Goal: Task Accomplishment & Management: Manage account settings

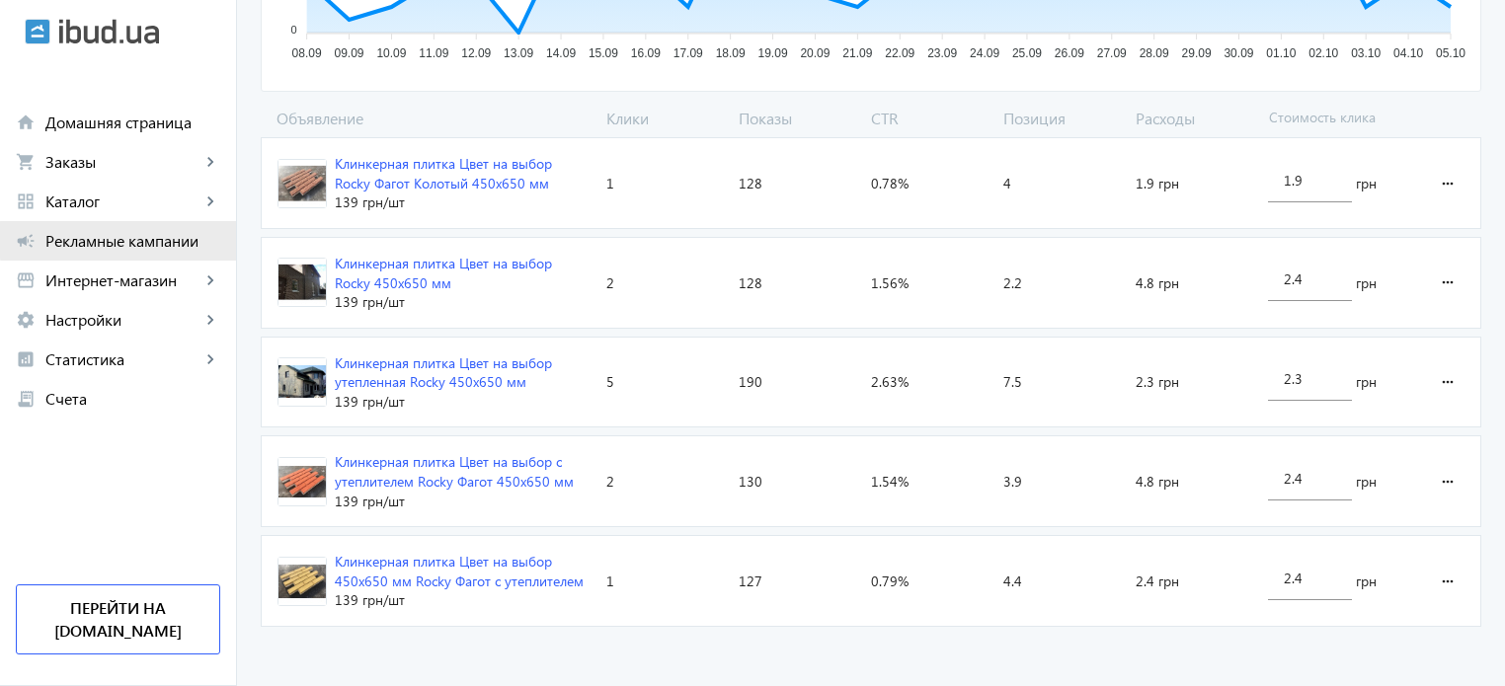
click at [173, 240] on span "Рекламные кампании" at bounding box center [132, 241] width 175 height 20
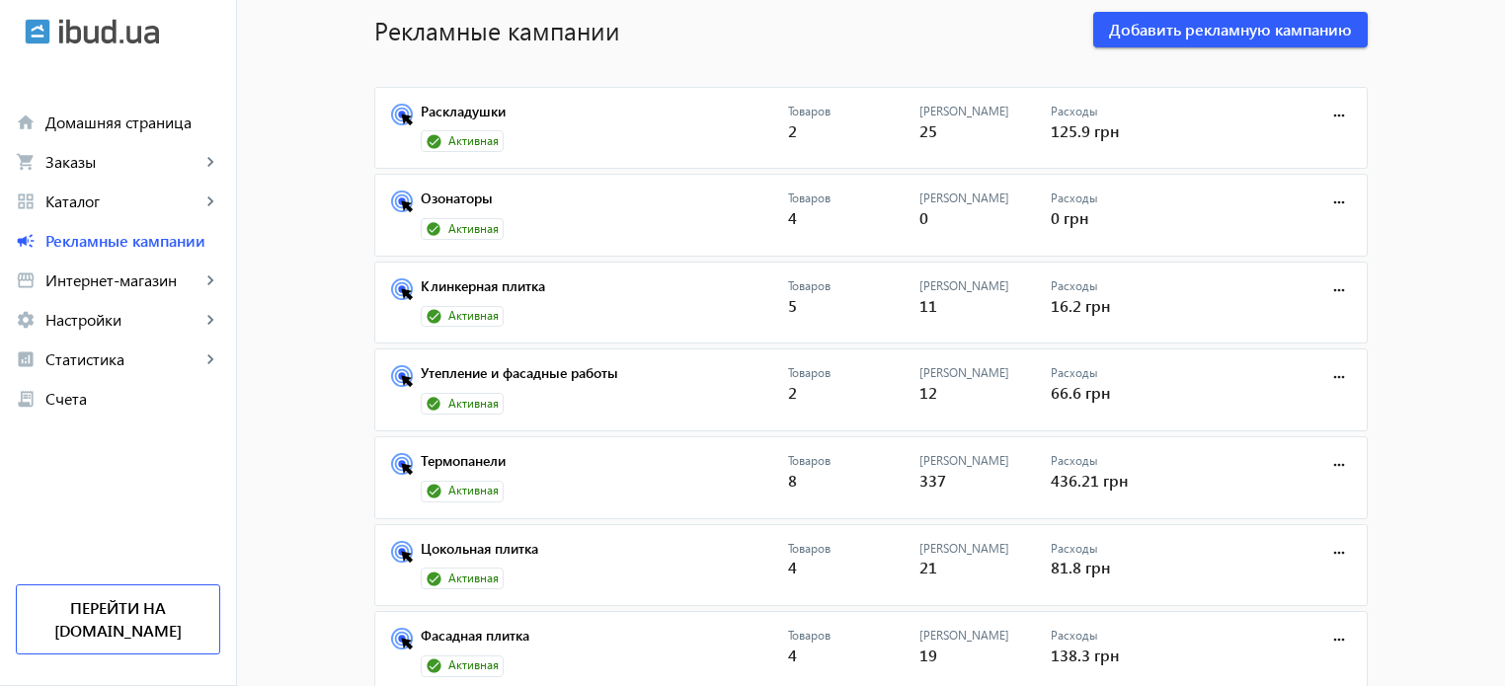
scroll to position [99, 0]
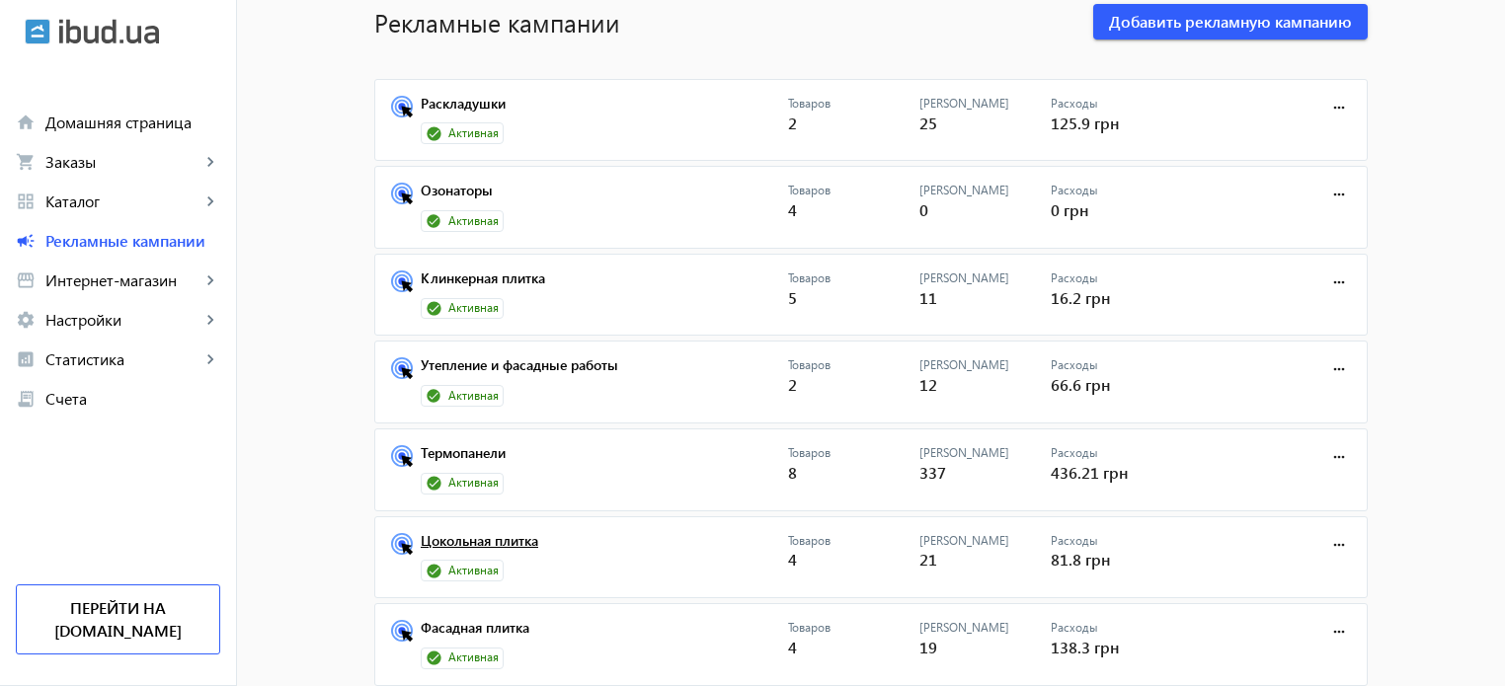
click at [510, 541] on link "Цокольная плитка" at bounding box center [604, 547] width 367 height 28
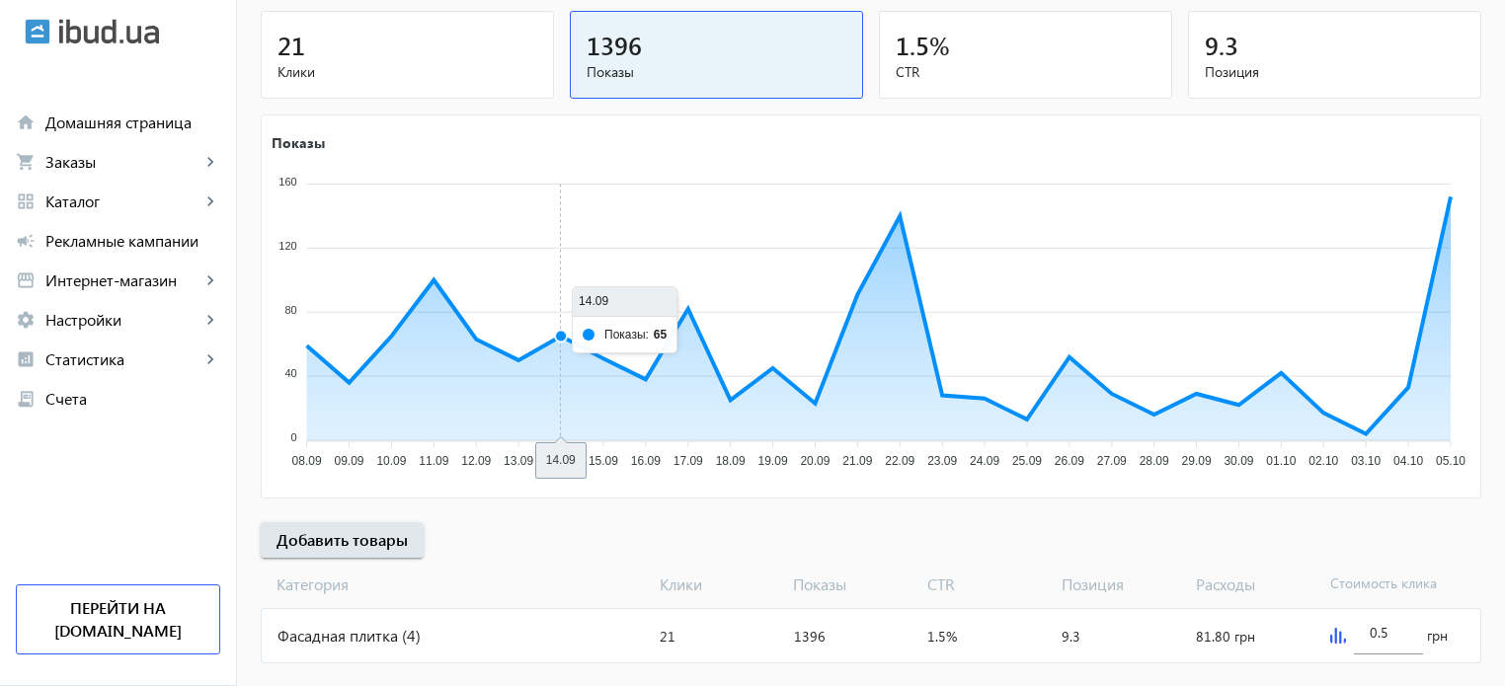
scroll to position [268, 0]
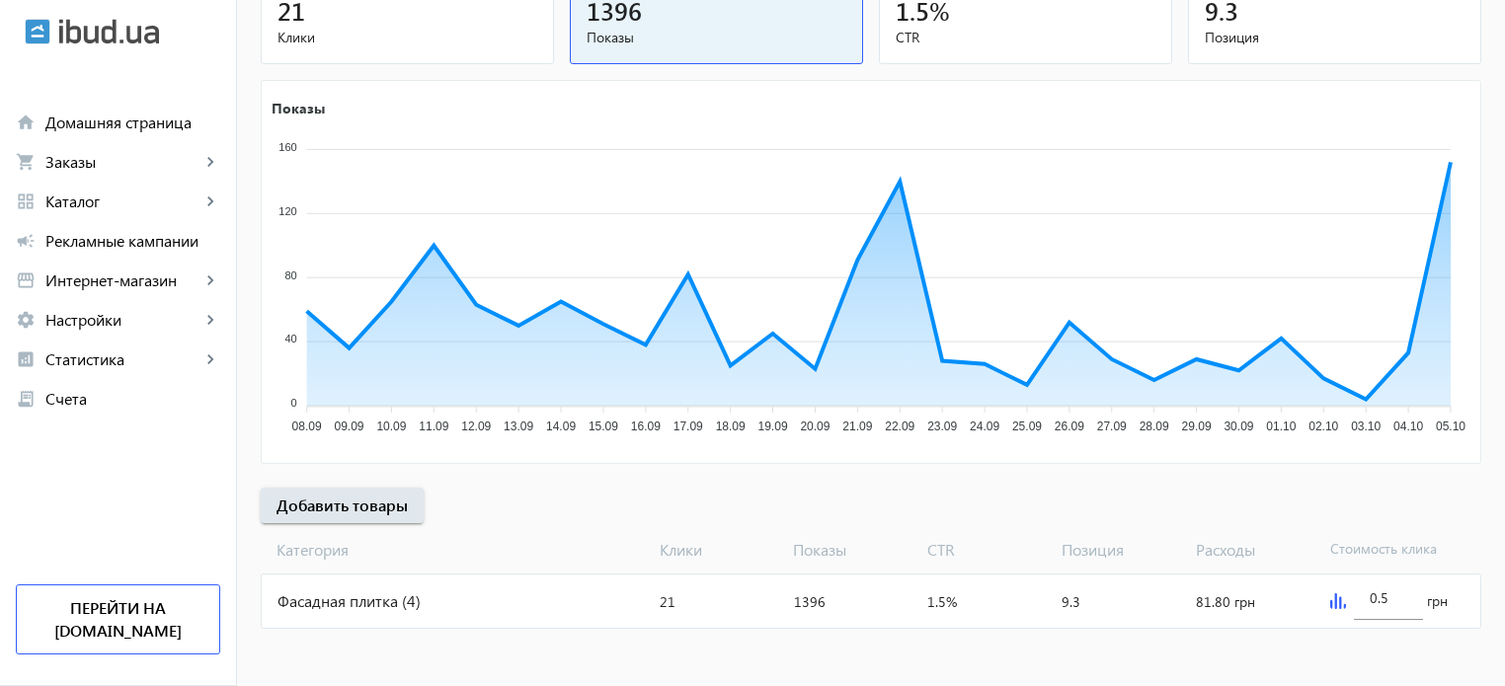
click at [474, 591] on div "Фасадная плитка (4)" at bounding box center [457, 601] width 390 height 53
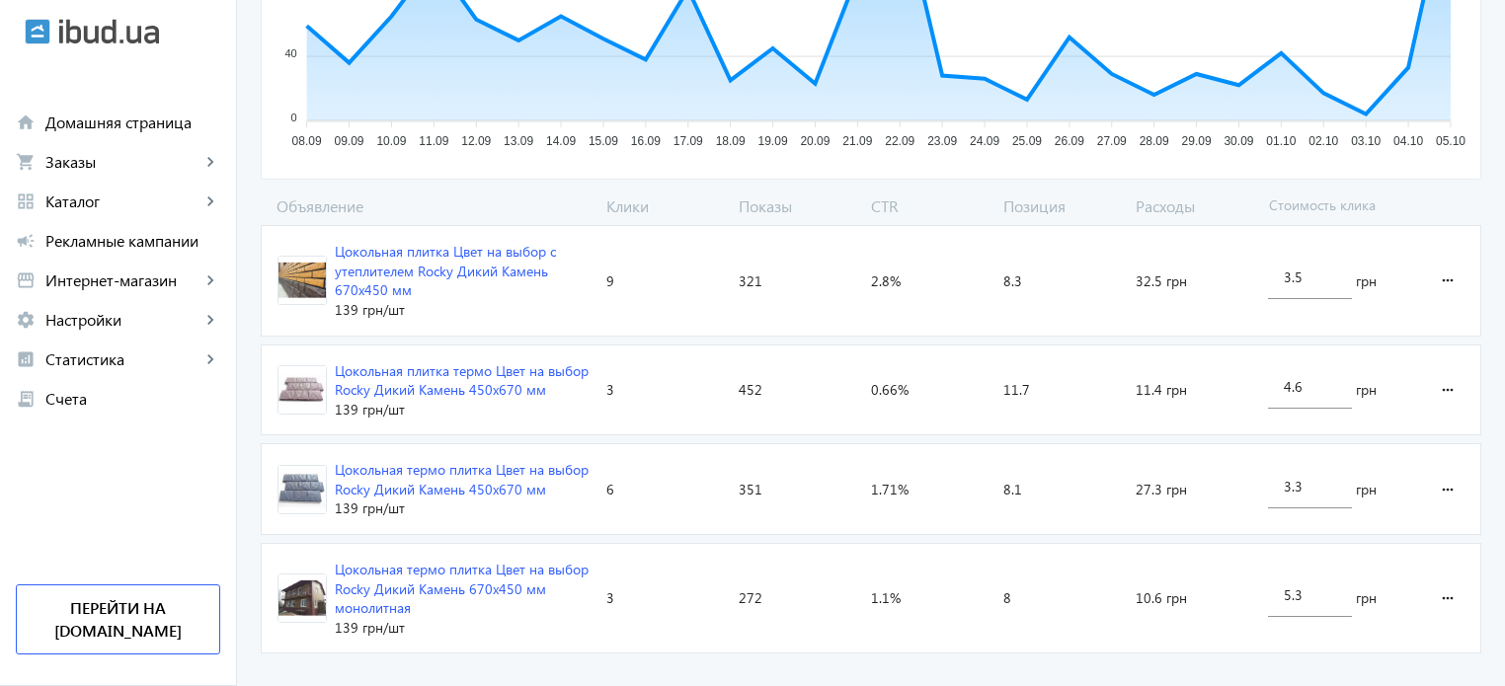
scroll to position [526, 0]
drag, startPoint x: 1290, startPoint y: 587, endPoint x: 1280, endPoint y: 583, distance: 10.6
click at [1280, 583] on div "5.3" at bounding box center [1310, 588] width 84 height 55
drag, startPoint x: 1294, startPoint y: 588, endPoint x: 1308, endPoint y: 589, distance: 13.9
click at [1308, 589] on input "4.3" at bounding box center [1310, 594] width 52 height 19
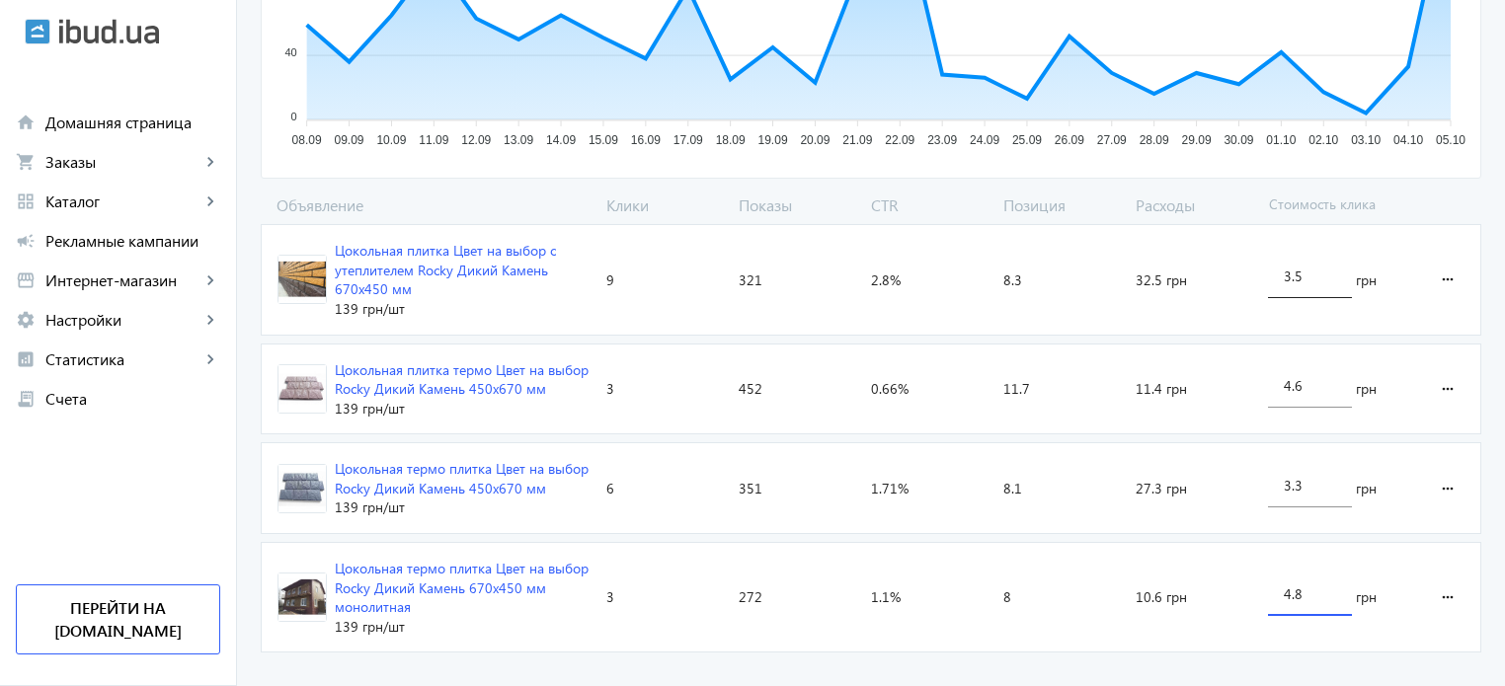
type input "4.8"
click at [1311, 285] on loading-spinner "Объявление Клики Показы CTR Позиция Расходы Стоимость клика Цокольная плитка Цв…" at bounding box center [871, 428] width 1221 height 467
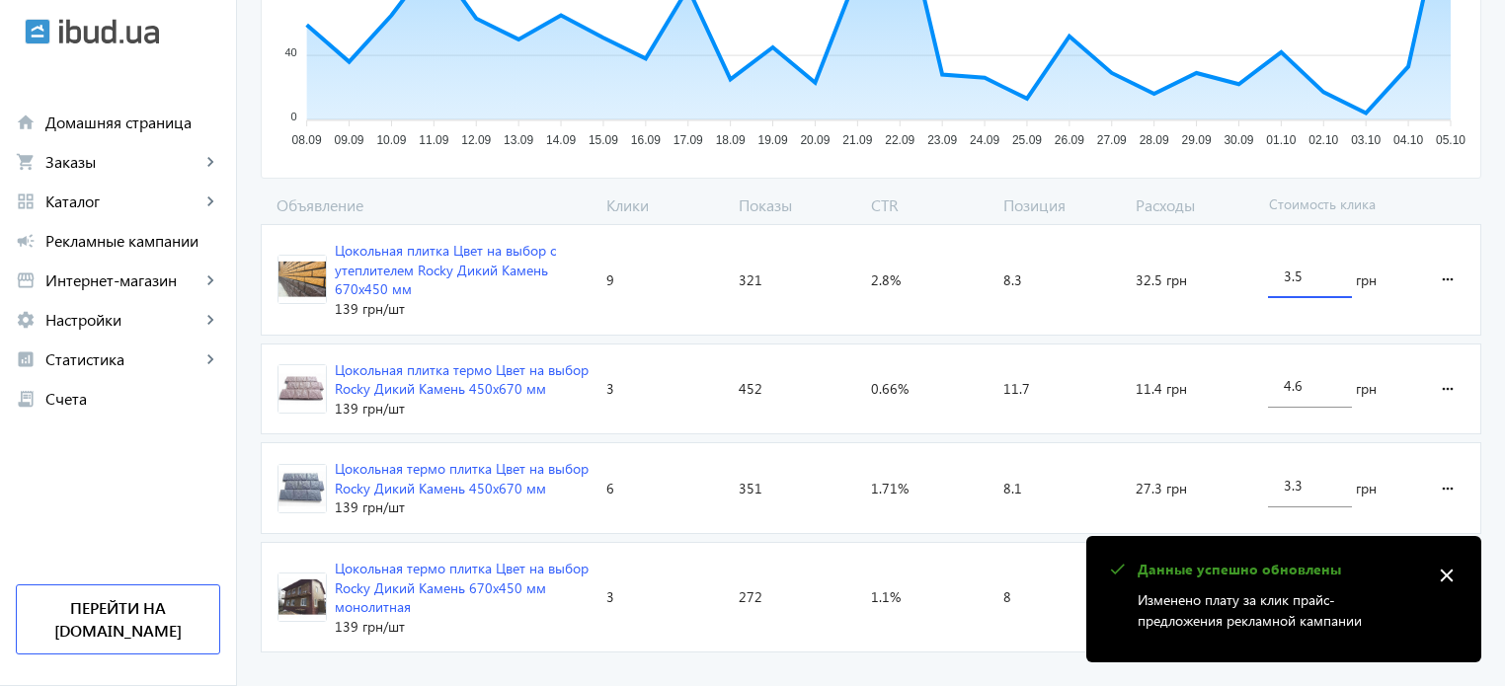
drag, startPoint x: 1296, startPoint y: 273, endPoint x: 1324, endPoint y: 279, distance: 29.5
click at [1324, 279] on input "3.5" at bounding box center [1310, 276] width 52 height 19
type input "3.1"
click at [1038, 667] on advertising-catalog "arrow_back Каталоги рекламной кампании Фасадная плитка 21 Клики 1396 Показы 1.5…" at bounding box center [871, 126] width 1268 height 1179
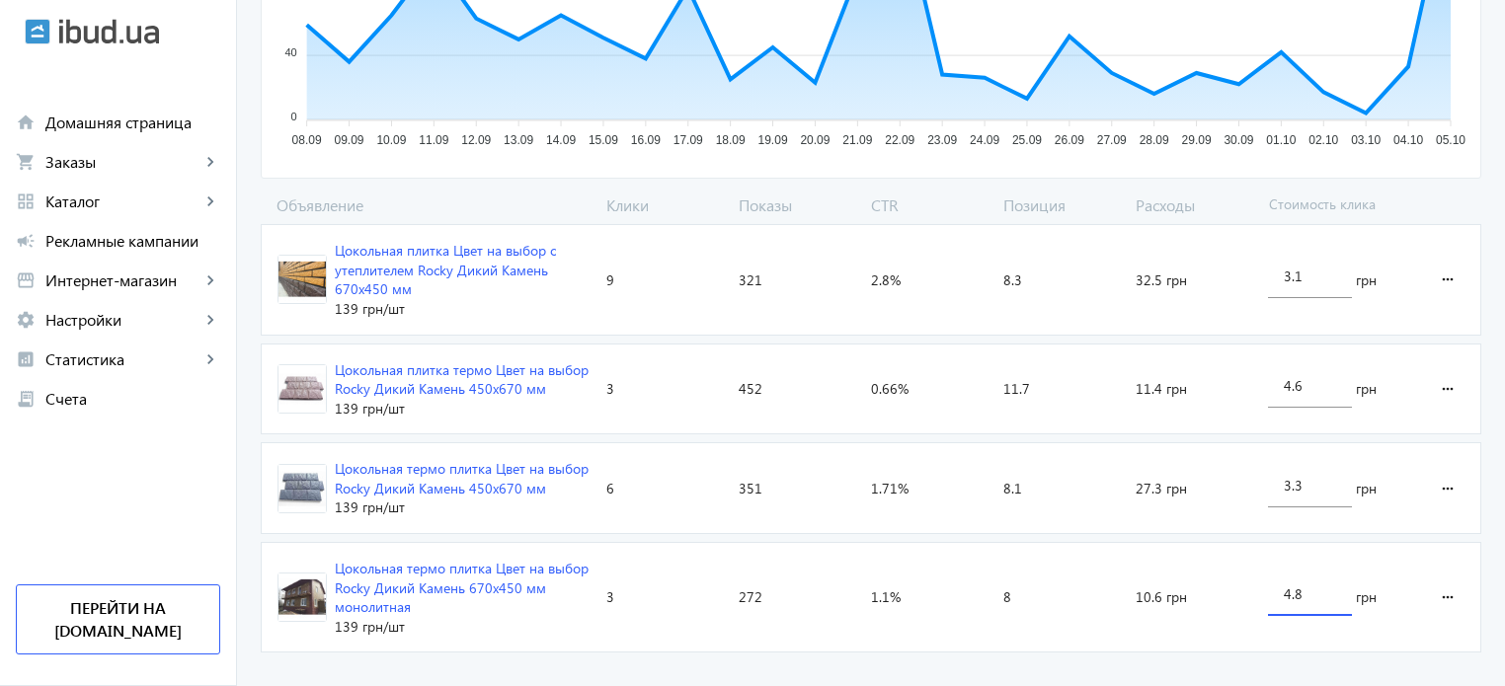
click at [1303, 595] on input "4.8" at bounding box center [1310, 594] width 52 height 19
type input "4.4"
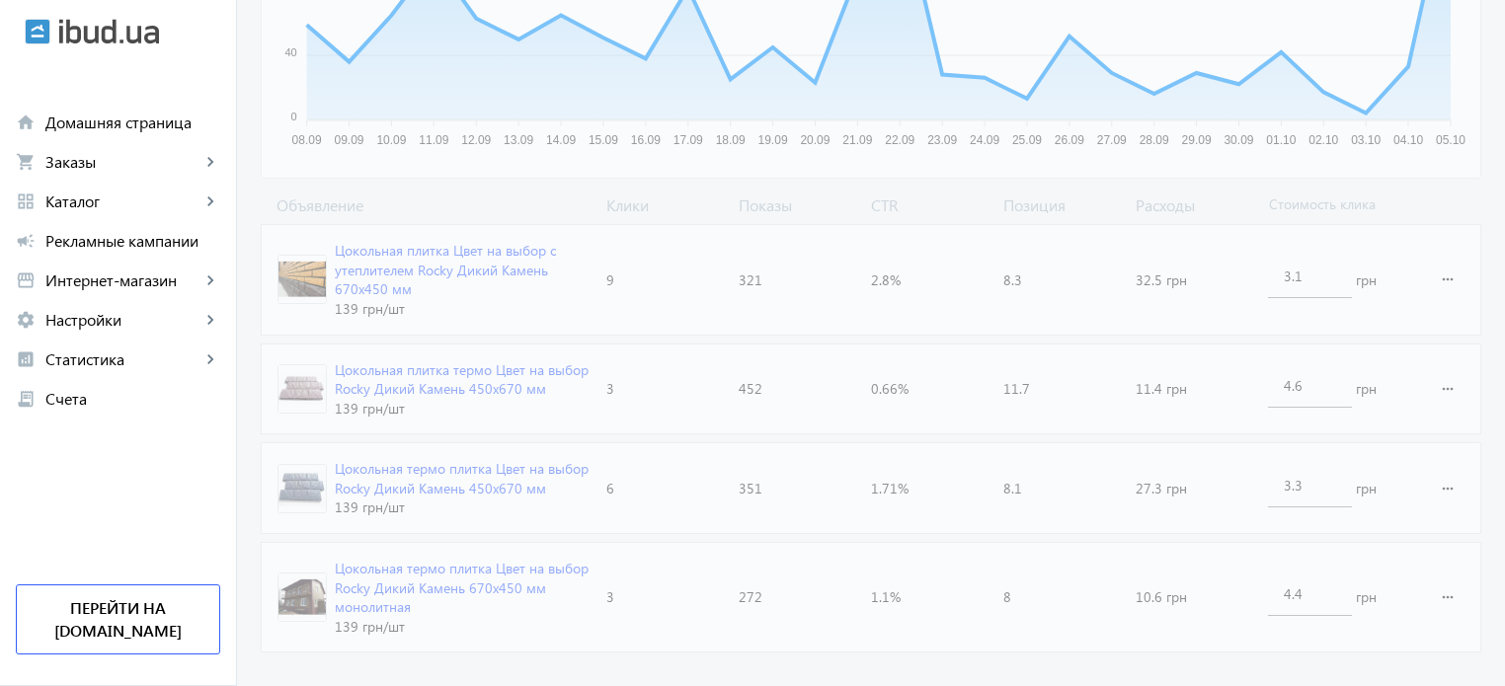
click at [1258, 674] on advertising-catalog "arrow_back Каталоги рекламной кампании Фасадная плитка 21 Клики 1396 Показы 1.5…" at bounding box center [871, 126] width 1268 height 1179
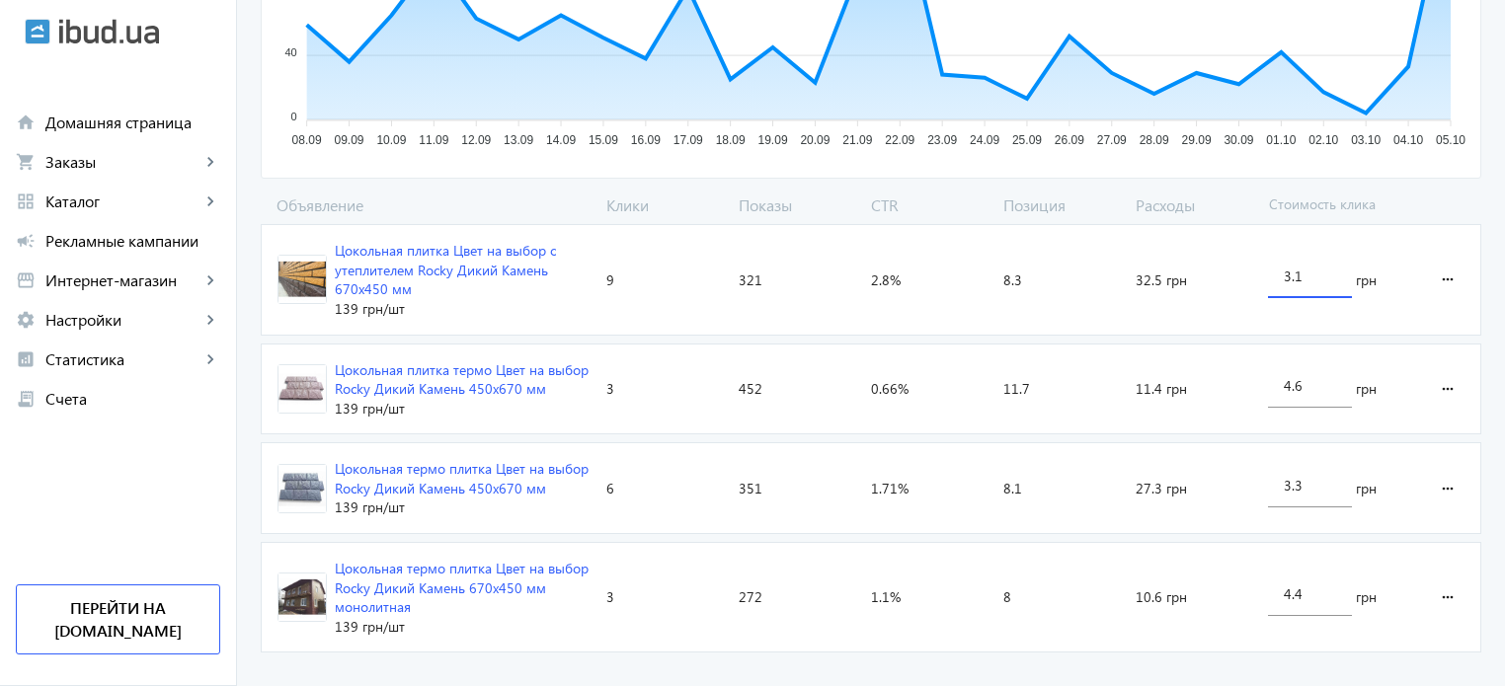
drag, startPoint x: 1287, startPoint y: 274, endPoint x: 1260, endPoint y: 272, distance: 26.7
click at [1260, 272] on div "3.1 грн" at bounding box center [1338, 279] width 156 height 109
drag, startPoint x: 1320, startPoint y: 278, endPoint x: 1295, endPoint y: 272, distance: 26.6
click at [1295, 272] on input "2.1" at bounding box center [1310, 276] width 52 height 19
click at [1071, 618] on loading-spinner "Объявление Клики Показы CTR Позиция Расходы Стоимость клика Цокольная плитка Цв…" at bounding box center [871, 428] width 1221 height 467
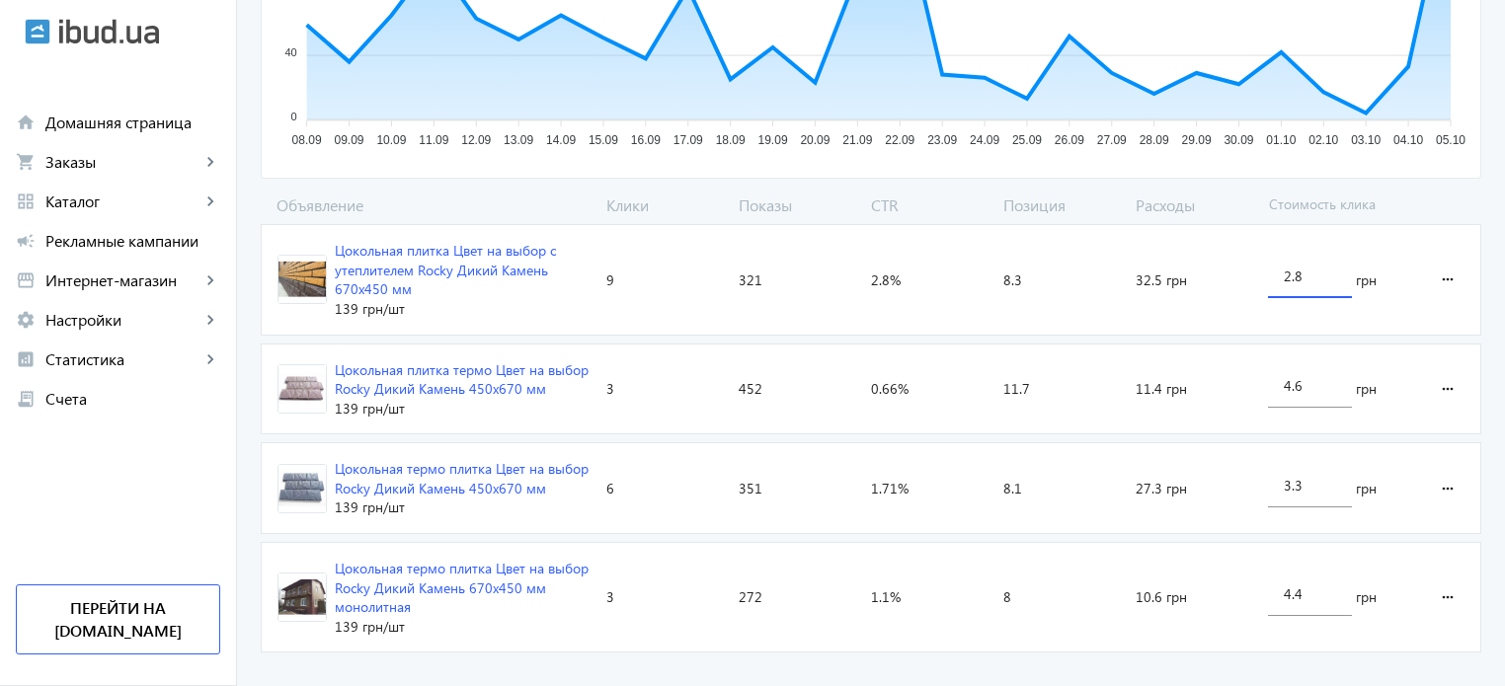
click at [1291, 273] on input "2.8" at bounding box center [1310, 276] width 52 height 19
click at [1292, 275] on input "2.8" at bounding box center [1310, 276] width 52 height 19
drag, startPoint x: 1287, startPoint y: 272, endPoint x: 1269, endPoint y: 274, distance: 17.9
click at [1269, 274] on div "2.8" at bounding box center [1310, 270] width 84 height 55
click at [1295, 276] on input "3.8" at bounding box center [1310, 276] width 52 height 19
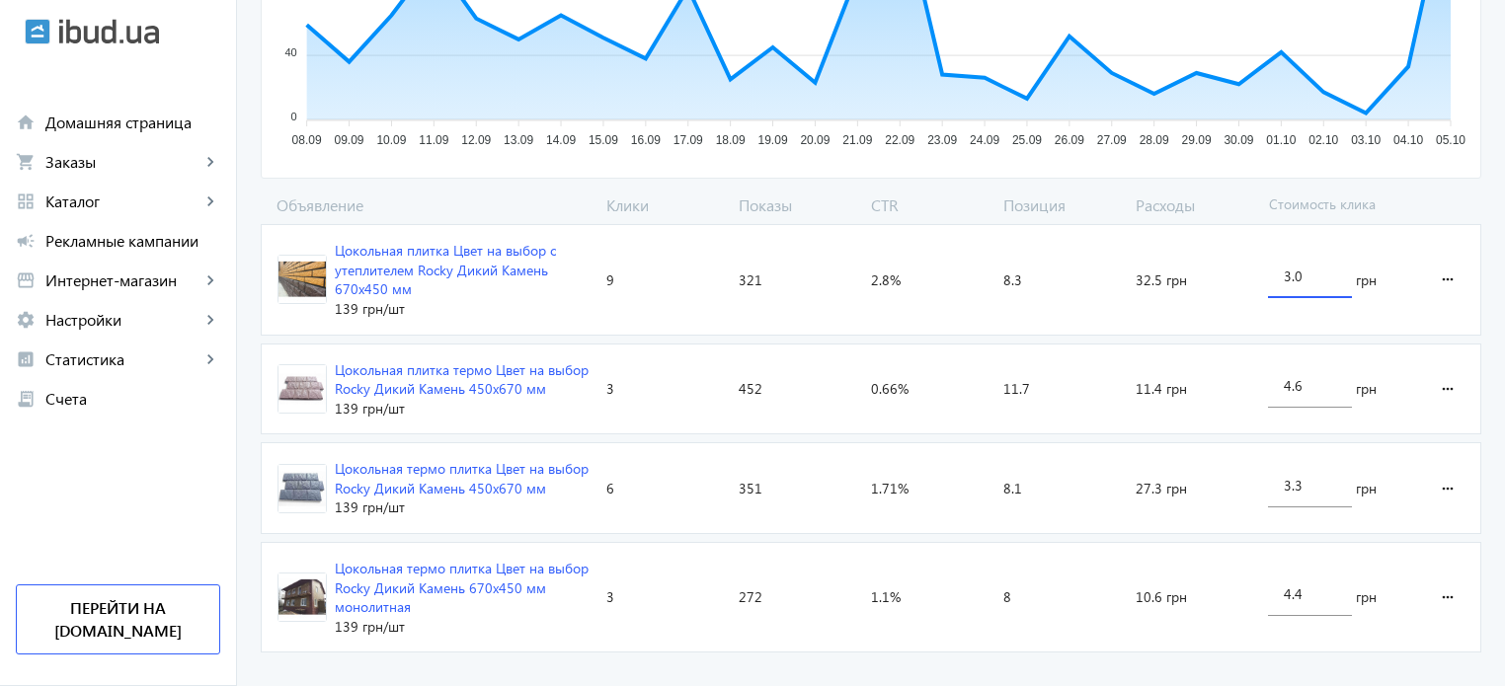
type input "3.0"
click at [1102, 664] on advertising-catalog "arrow_back Каталоги рекламной кампании Фасадная плитка 21 Клики 1396 Показы 1.5…" at bounding box center [871, 126] width 1268 height 1179
click at [914, 680] on advertising-catalog "arrow_back Каталоги рекламной кампании Фасадная плитка 21 Клики 1396 Показы 1.5…" at bounding box center [871, 126] width 1268 height 1179
click at [166, 256] on link "campaign Рекламные кампании" at bounding box center [118, 241] width 236 height 40
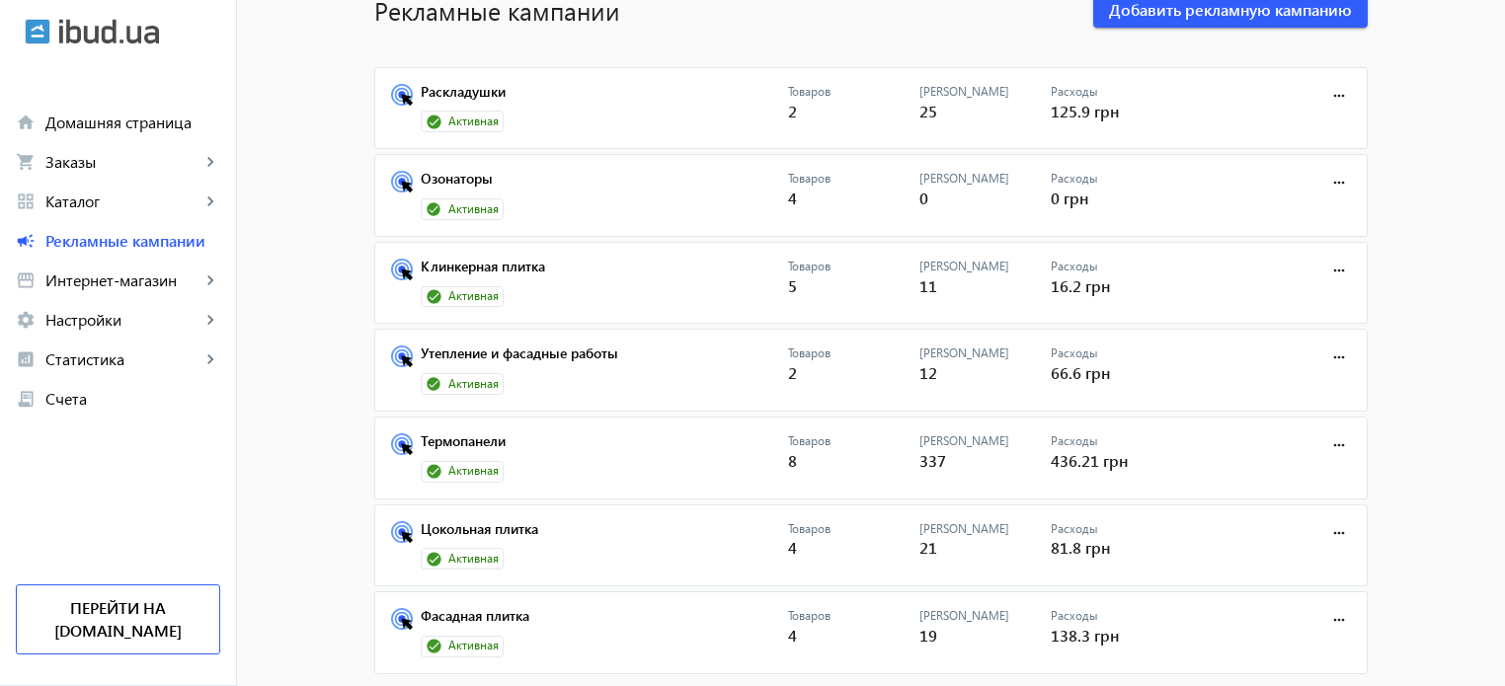
scroll to position [148, 0]
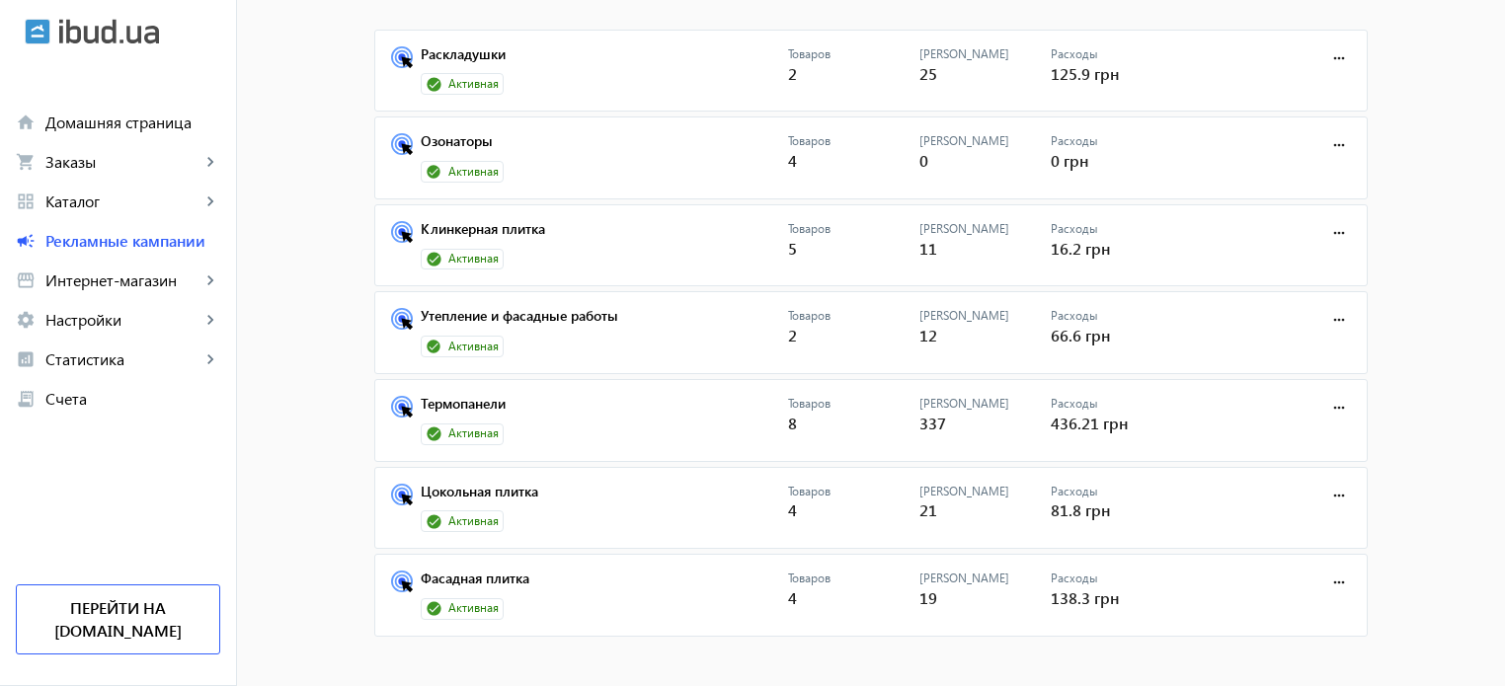
click at [509, 561] on mat-card "Фасадная плитка Активная Товаров 4 Кликов 19 Расходы 138.3 грн more_horiz" at bounding box center [871, 595] width 994 height 83
click at [509, 563] on mat-card "Фасадная плитка Активная Товаров 4 Кликов 19 Расходы 138.3 грн more_horiz" at bounding box center [871, 595] width 994 height 83
click at [509, 571] on link "Фасадная плитка" at bounding box center [604, 585] width 367 height 28
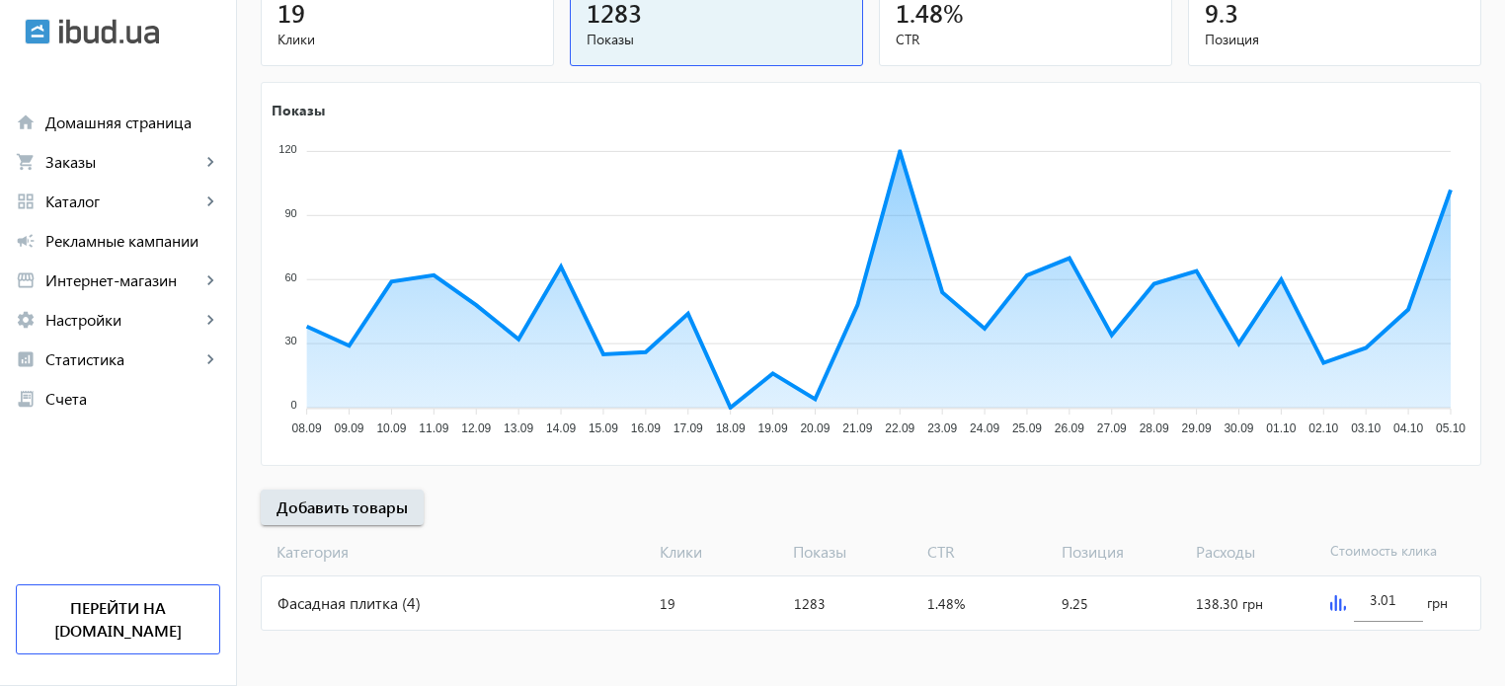
scroll to position [268, 0]
click at [627, 582] on div "Фасадная плитка (4)" at bounding box center [457, 601] width 390 height 53
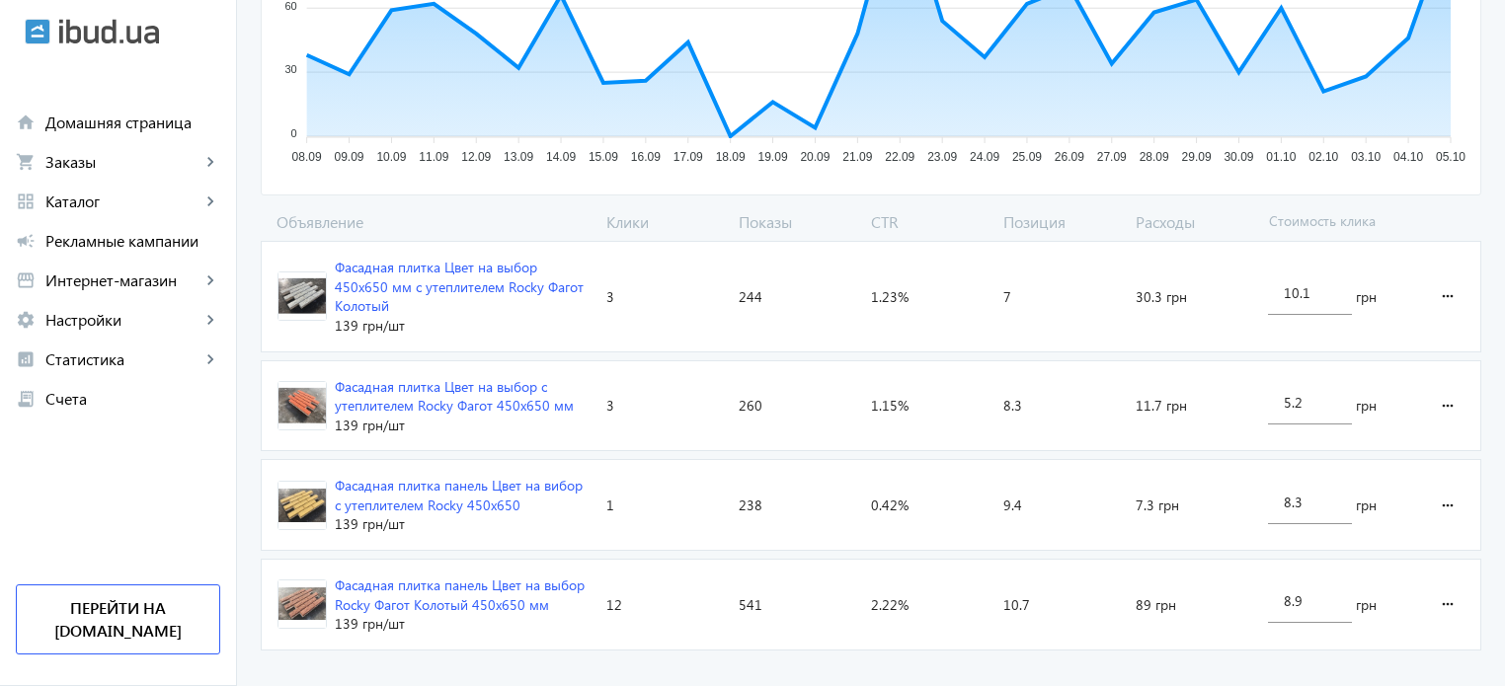
scroll to position [526, 0]
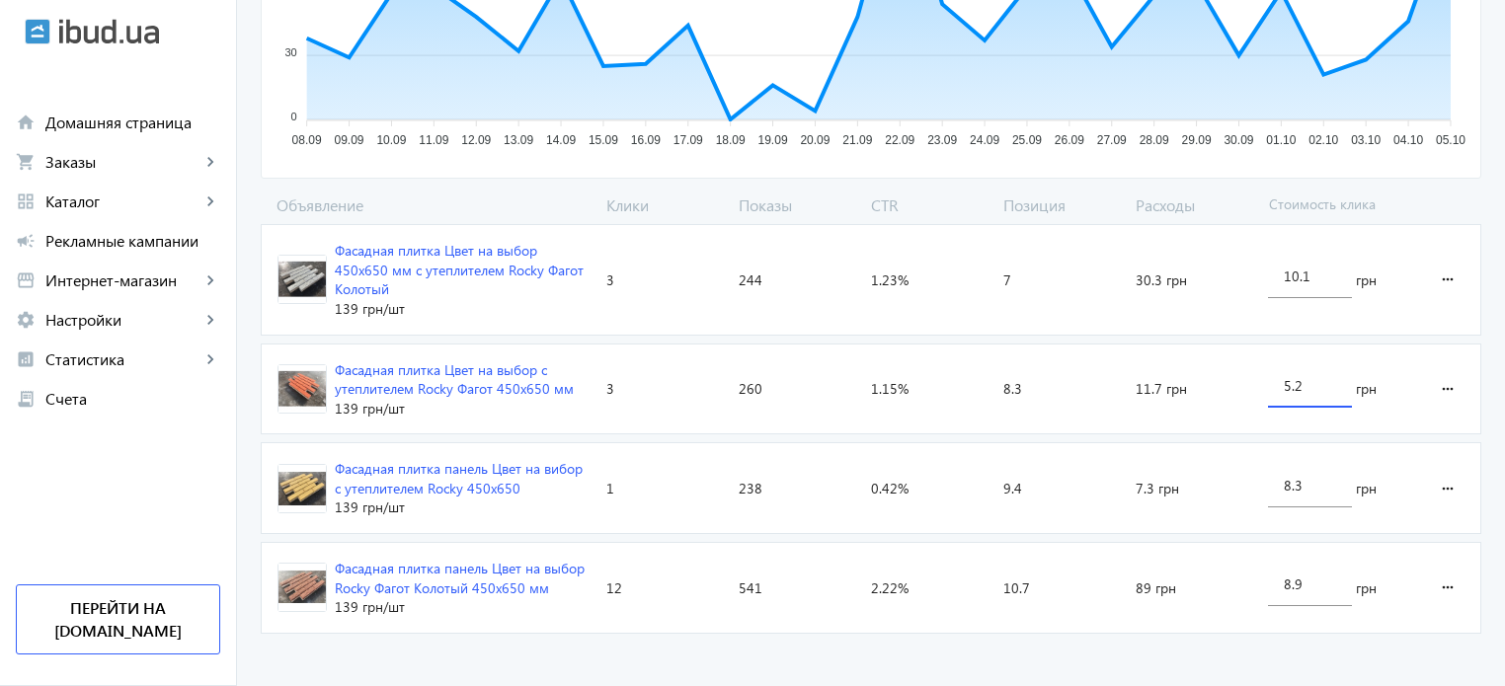
drag, startPoint x: 1279, startPoint y: 385, endPoint x: 1268, endPoint y: 383, distance: 11.0
click at [1268, 383] on div "5.2" at bounding box center [1310, 380] width 84 height 55
type input "6.2"
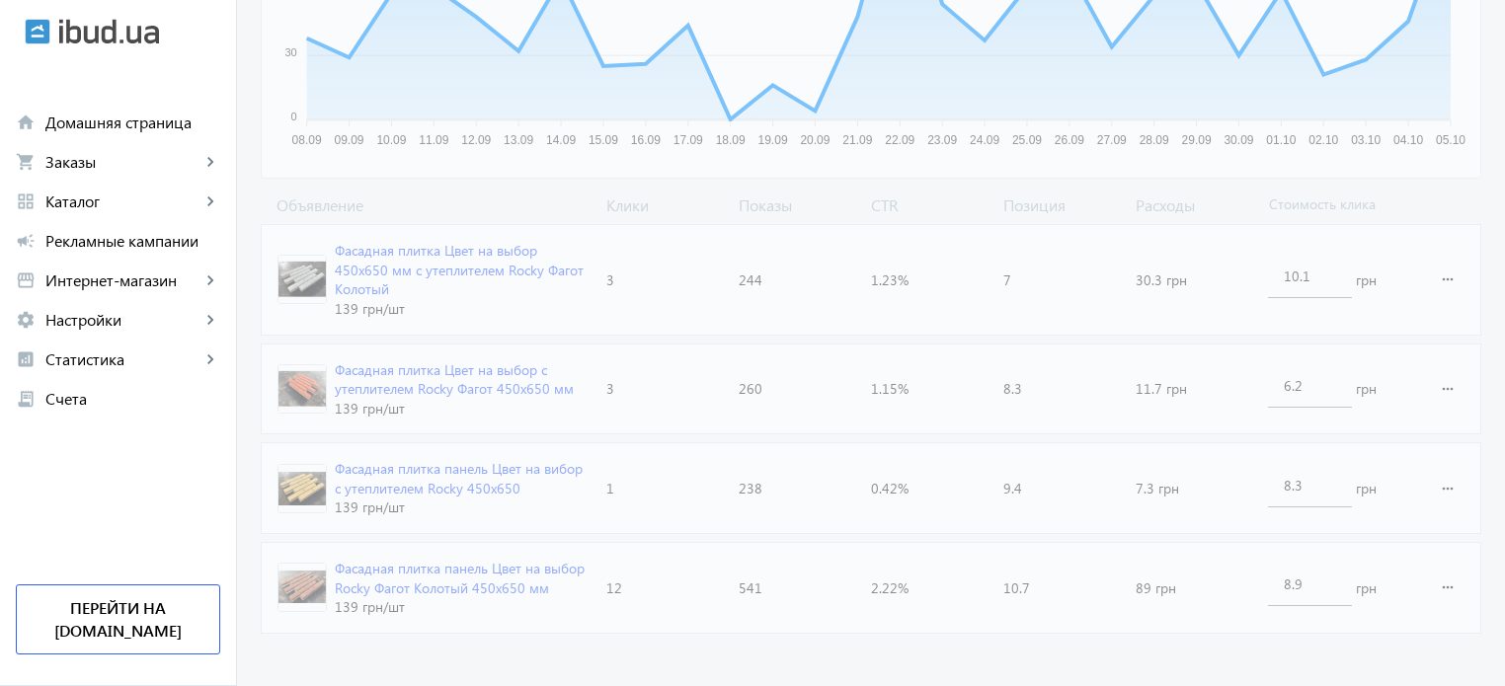
click at [1181, 667] on advertising-catalog "arrow_back Каталоги рекламной кампании Фасадная плитка 19 Клики 1283 Показы 1.4…" at bounding box center [871, 117] width 1268 height 1160
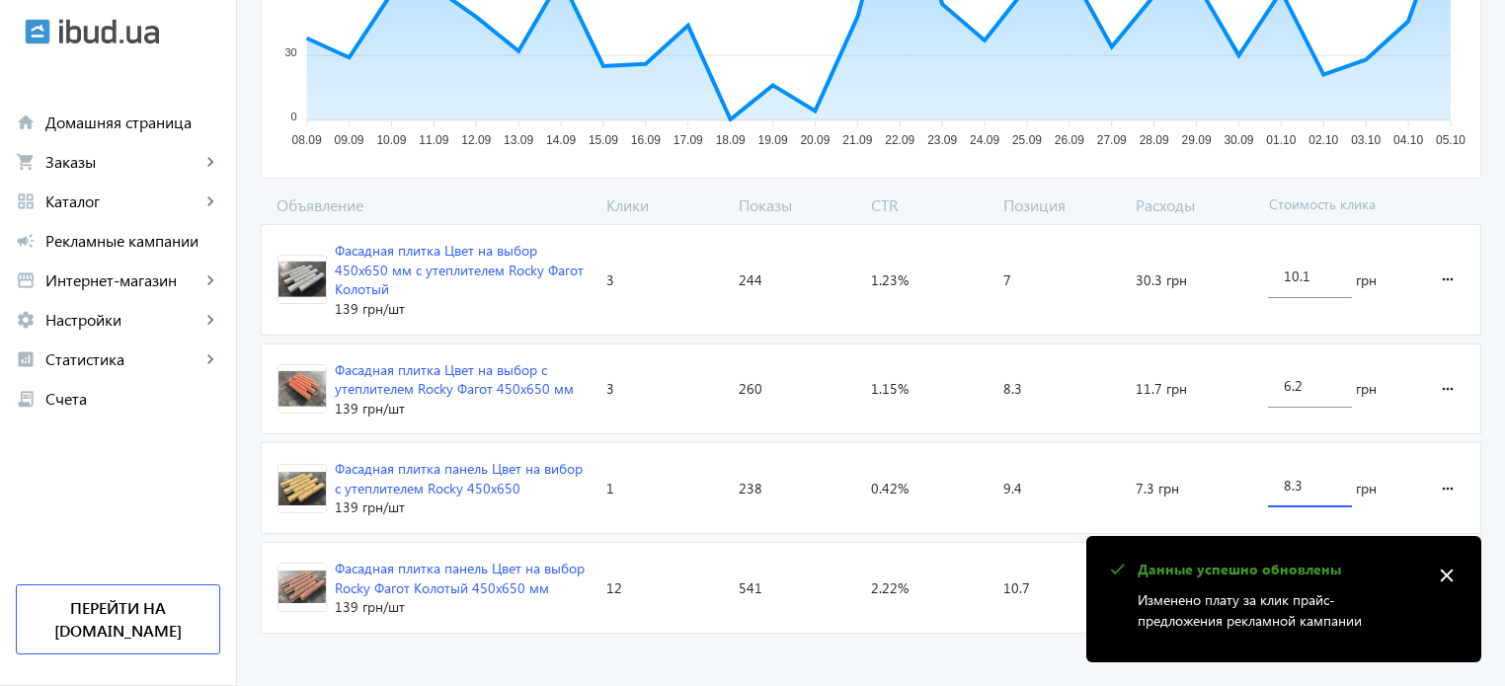
drag, startPoint x: 1287, startPoint y: 483, endPoint x: 1268, endPoint y: 480, distance: 19.0
click at [1268, 480] on div "8.3" at bounding box center [1310, 479] width 84 height 55
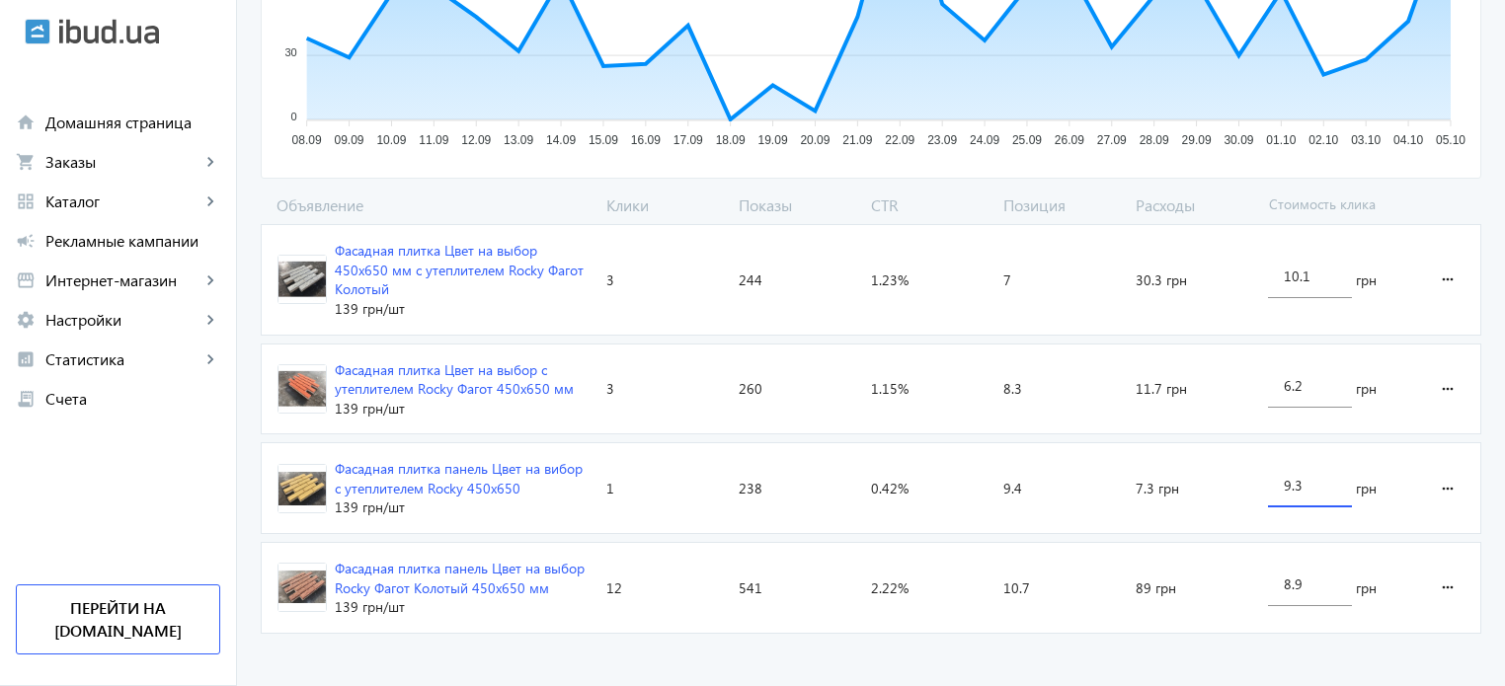
click at [952, 667] on advertising-catalog "arrow_back Каталоги рекламной кампании Фасадная плитка 19 Клики 1283 Показы 1.4…" at bounding box center [871, 117] width 1268 height 1160
drag, startPoint x: 1290, startPoint y: 484, endPoint x: 1250, endPoint y: 481, distance: 39.6
click at [1250, 481] on section "Фасадная плитка панель Цвет на вибор с утеплителем Rocky 450х650 139 грн /шт Кл…" at bounding box center [871, 488] width 1221 height 92
type input "10.3"
click at [1064, 637] on loading-spinner "Объявление Клики Показы CTR Позиция Расходы Стоимость клика Фасадная плитка Цве…" at bounding box center [871, 418] width 1221 height 447
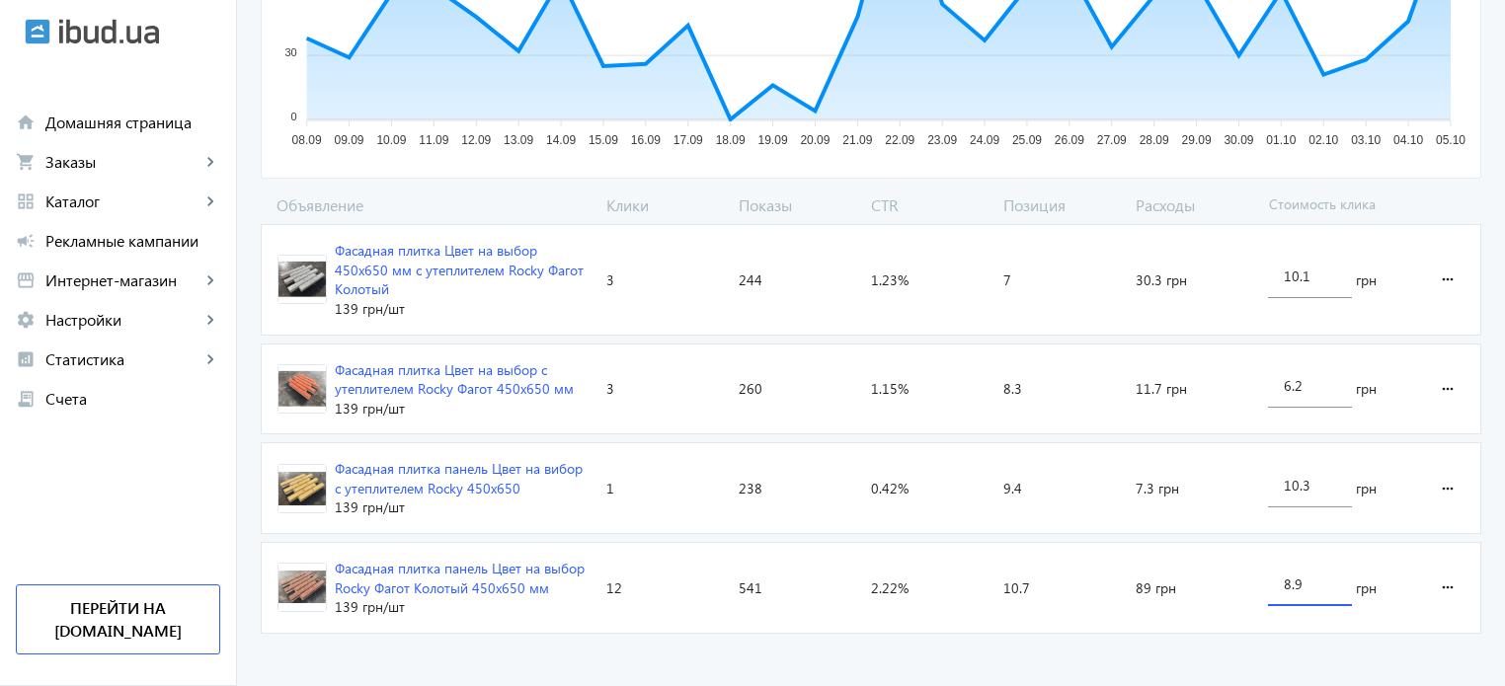
drag, startPoint x: 1287, startPoint y: 577, endPoint x: 1277, endPoint y: 576, distance: 9.9
click at [1277, 576] on div "8.9" at bounding box center [1310, 578] width 84 height 55
drag, startPoint x: 1288, startPoint y: 379, endPoint x: 1259, endPoint y: 382, distance: 28.8
click at [1260, 382] on div "6.2 грн" at bounding box center [1338, 390] width 156 height 90
drag, startPoint x: 1294, startPoint y: 384, endPoint x: 1342, endPoint y: 395, distance: 49.6
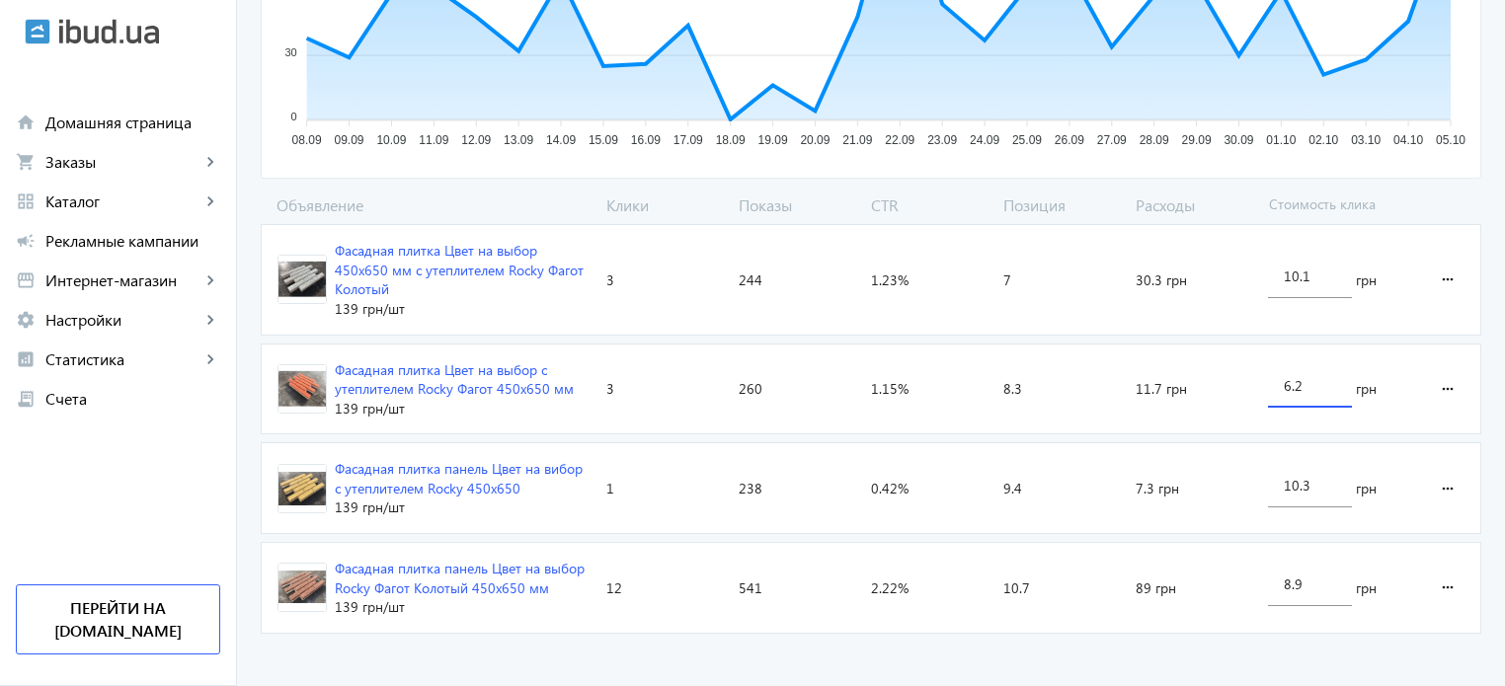
click at [1342, 395] on div "6.2" at bounding box center [1310, 380] width 84 height 55
type input "6.8"
click at [1190, 631] on loading-spinner "Объявление Клики Показы CTR Позиция Расходы Стоимость клика Фасадная плитка Цве…" at bounding box center [871, 418] width 1221 height 447
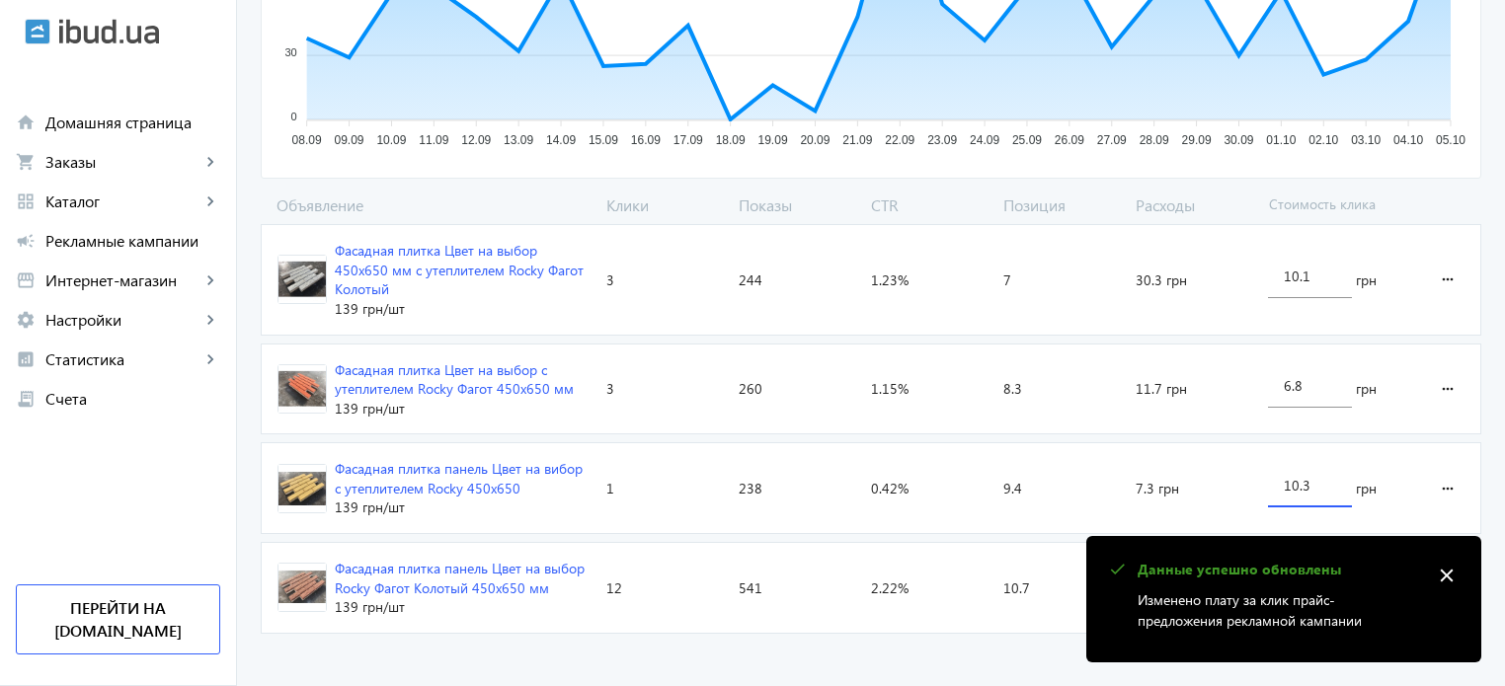
drag, startPoint x: 1300, startPoint y: 487, endPoint x: 1318, endPoint y: 489, distance: 18.9
click at [1318, 489] on input "10.3" at bounding box center [1310, 485] width 52 height 19
click at [1048, 645] on advertising-catalog "arrow_back Каталоги рекламной кампании Фасадная плитка 19 Клики 1283 Показы 1.4…" at bounding box center [871, 117] width 1268 height 1160
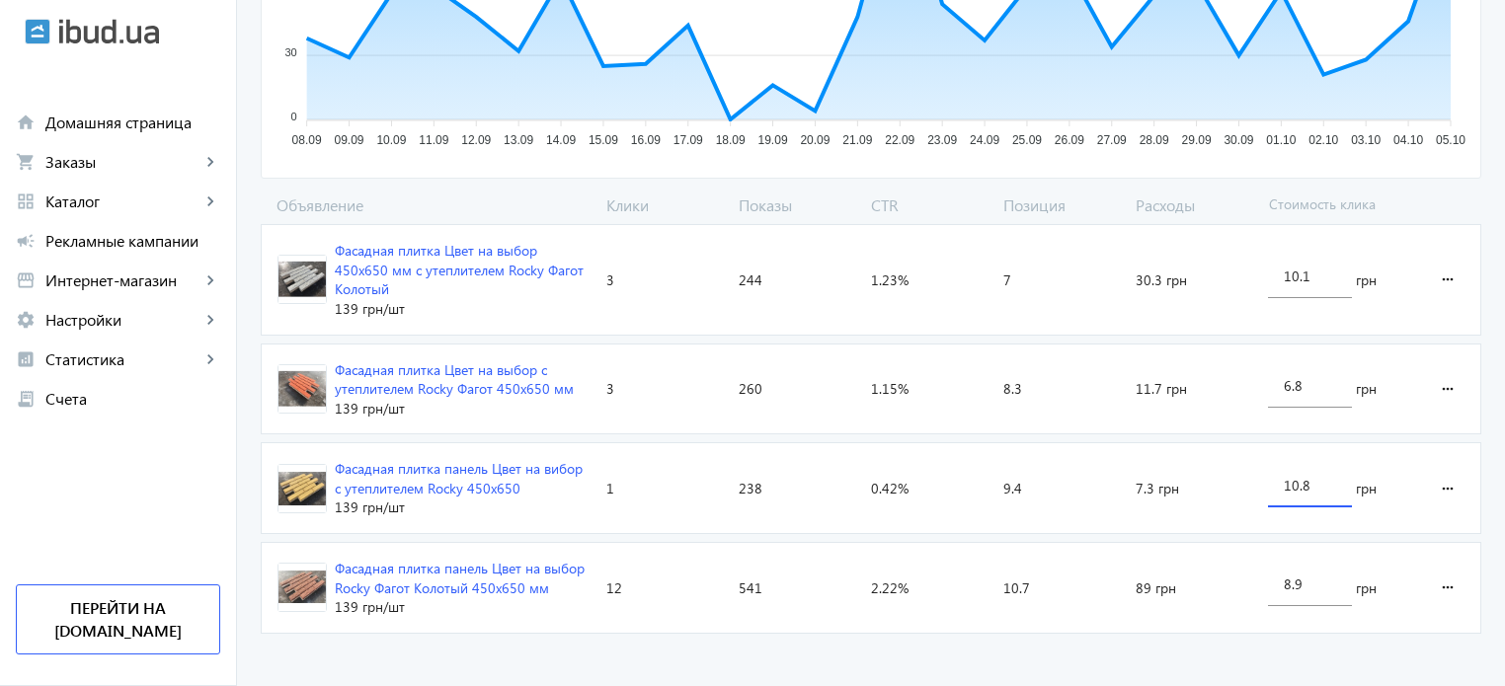
click at [1288, 490] on input "10.8" at bounding box center [1310, 485] width 52 height 19
click at [1302, 489] on input "11.8" at bounding box center [1310, 485] width 52 height 19
type input "11.1"
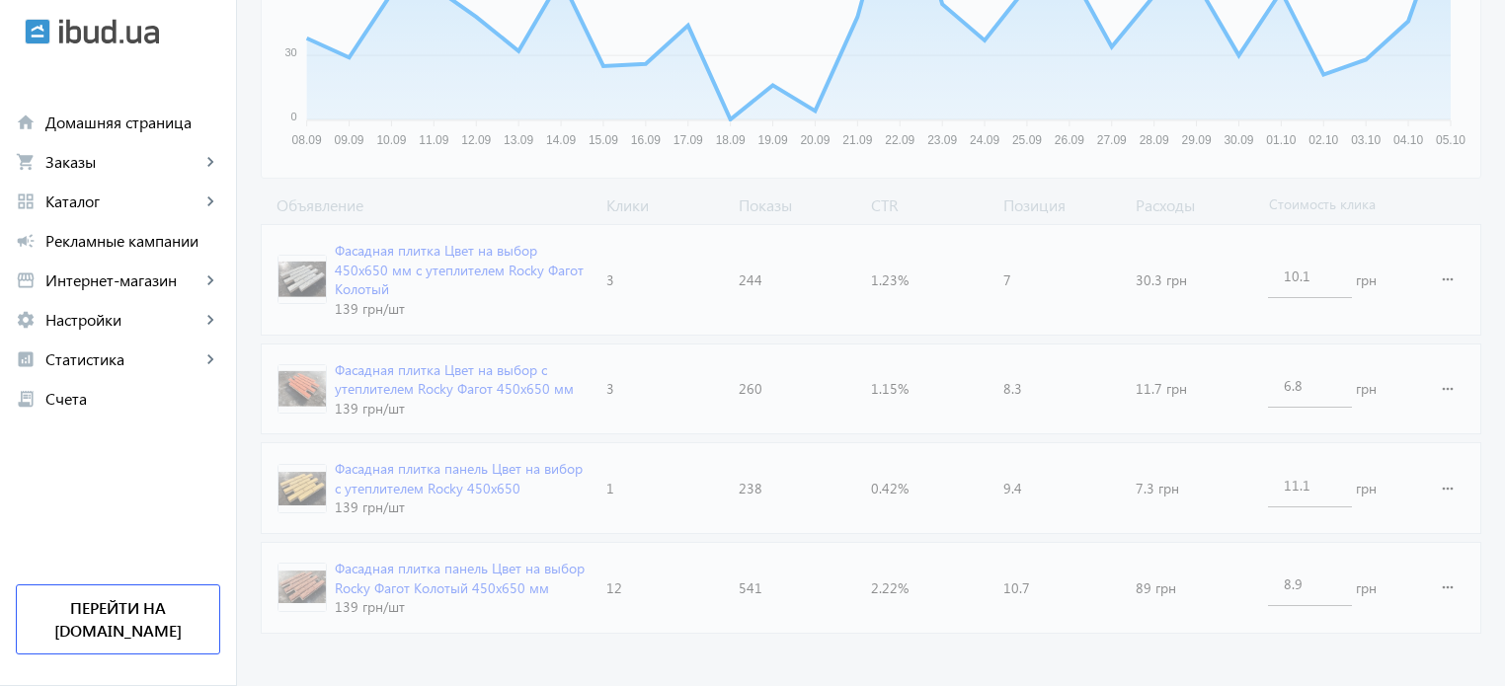
click at [1244, 652] on advertising-catalog "arrow_back Каталоги рекламной кампании Фасадная плитка 19 Клики 1283 Показы 1.4…" at bounding box center [871, 117] width 1268 height 1160
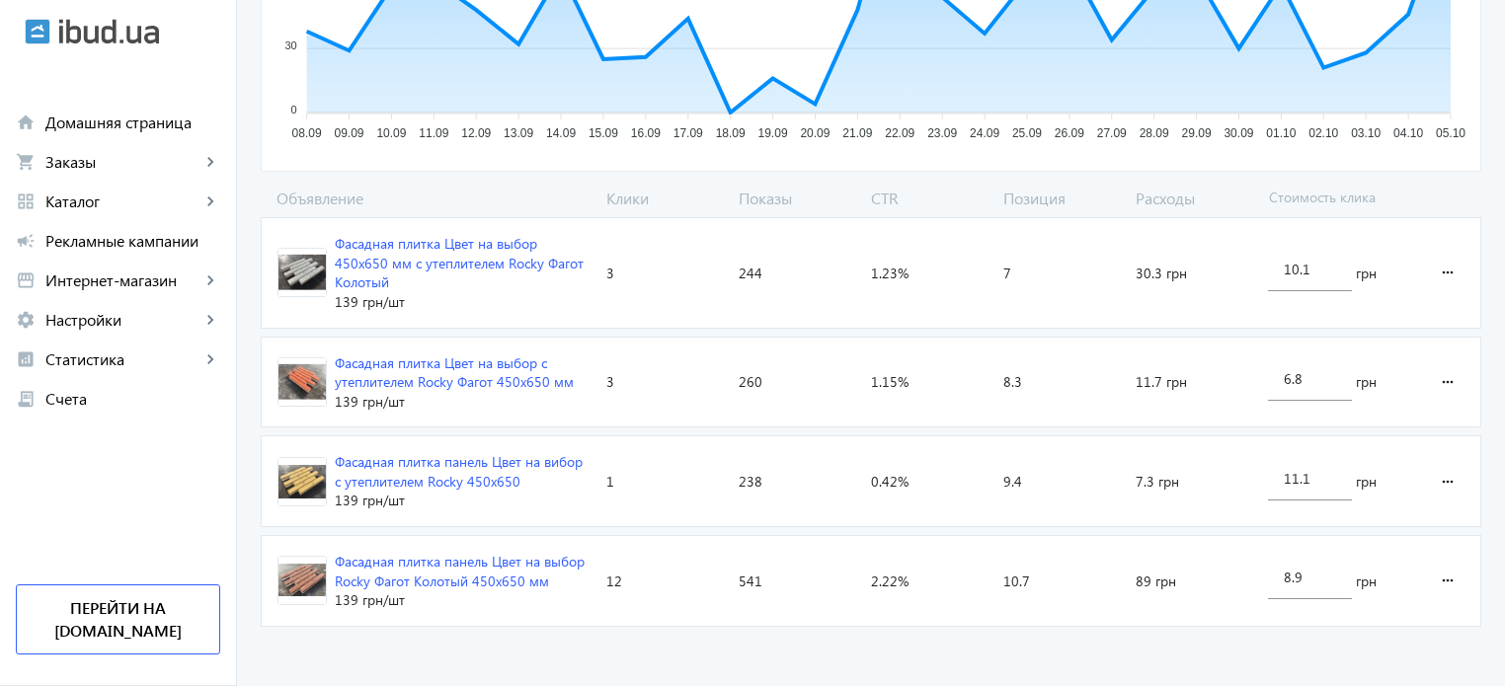
scroll to position [533, 0]
click at [1286, 583] on input "8.9" at bounding box center [1310, 577] width 52 height 19
type input "7.9"
click at [1055, 663] on advertising-catalog "arrow_back Каталоги рекламной кампании Фасадная плитка 19 Клики 1283 Показы 1.4…" at bounding box center [871, 110] width 1268 height 1160
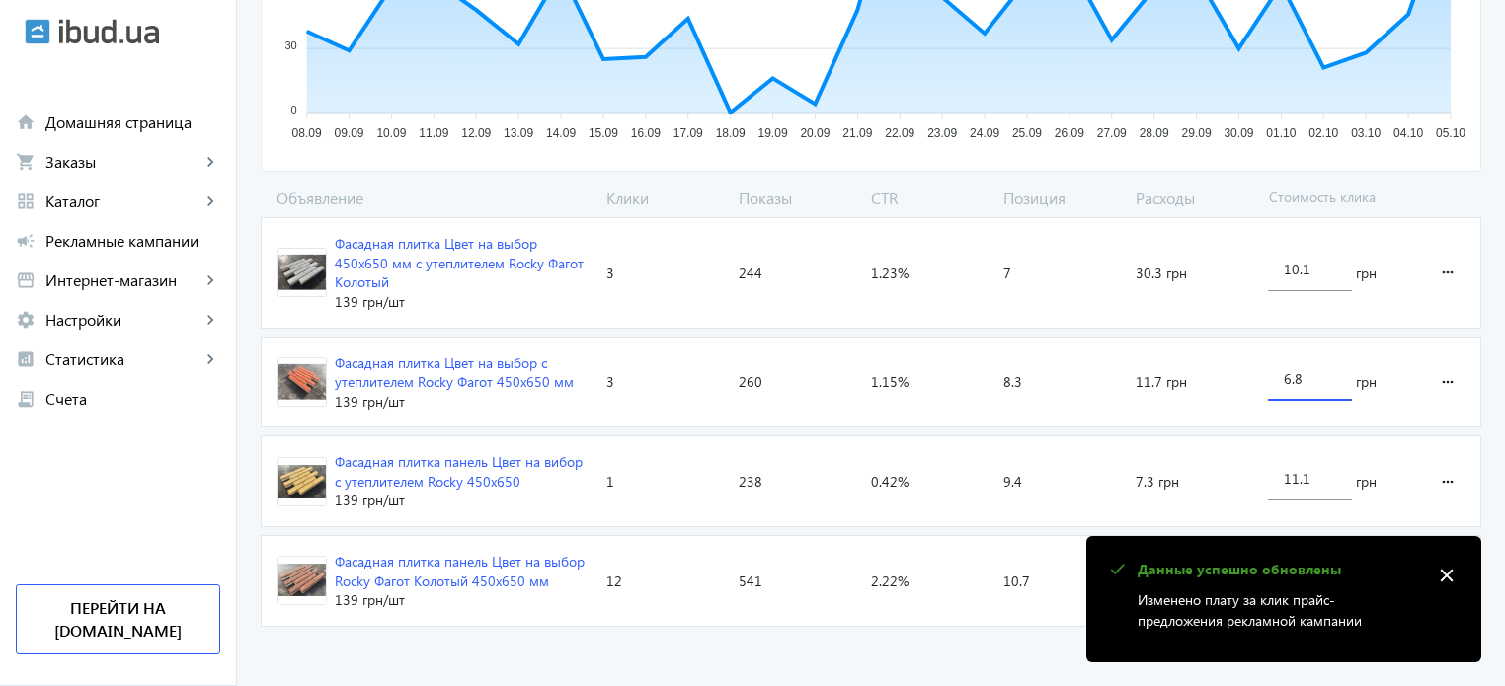
drag, startPoint x: 1290, startPoint y: 377, endPoint x: 1273, endPoint y: 377, distance: 16.8
click at [1273, 377] on div "6.8" at bounding box center [1310, 373] width 84 height 55
type input "5.8"
click at [1001, 623] on loading-spinner "Объявление Клики Показы CTR Позиция Расходы Стоимость клика Фасадная плитка Цве…" at bounding box center [871, 411] width 1221 height 447
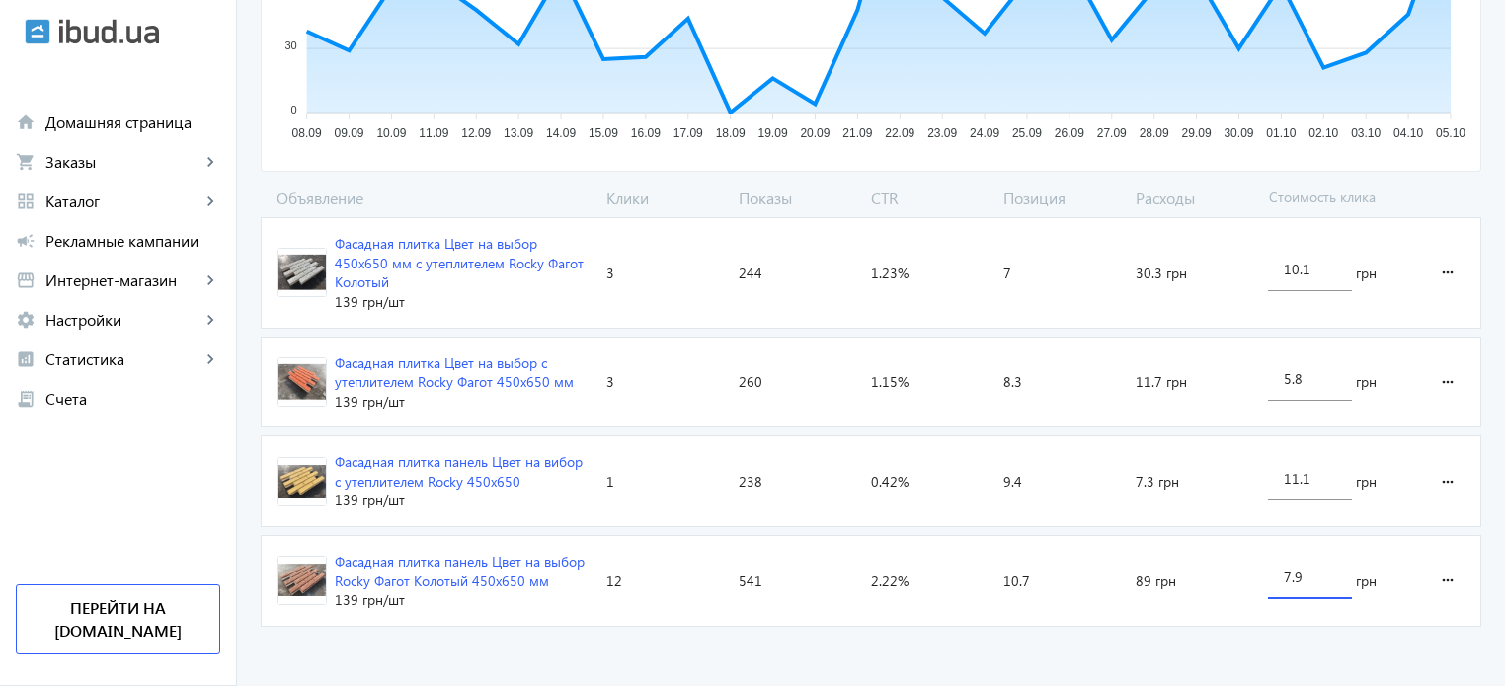
drag, startPoint x: 1290, startPoint y: 566, endPoint x: 1304, endPoint y: 574, distance: 15.9
click at [1304, 574] on input "7.9" at bounding box center [1310, 577] width 52 height 19
type input "7.1"
click at [1203, 651] on advertising-catalog "arrow_back Каталоги рекламной кампании Фасадная плитка 19 Клики 1283 Показы 1.4…" at bounding box center [871, 110] width 1268 height 1160
click at [1284, 376] on input "5.8" at bounding box center [1310, 378] width 52 height 19
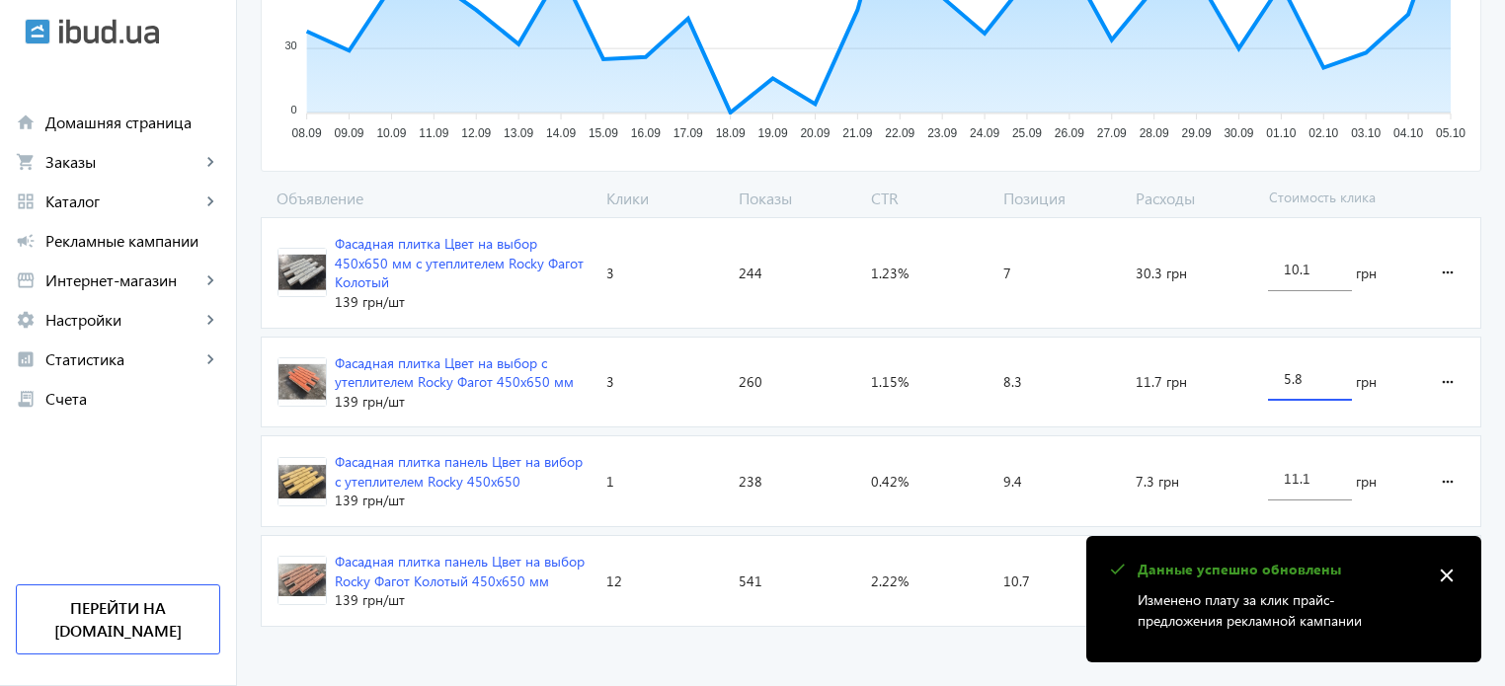
click at [1284, 376] on input "5.8" at bounding box center [1310, 378] width 52 height 19
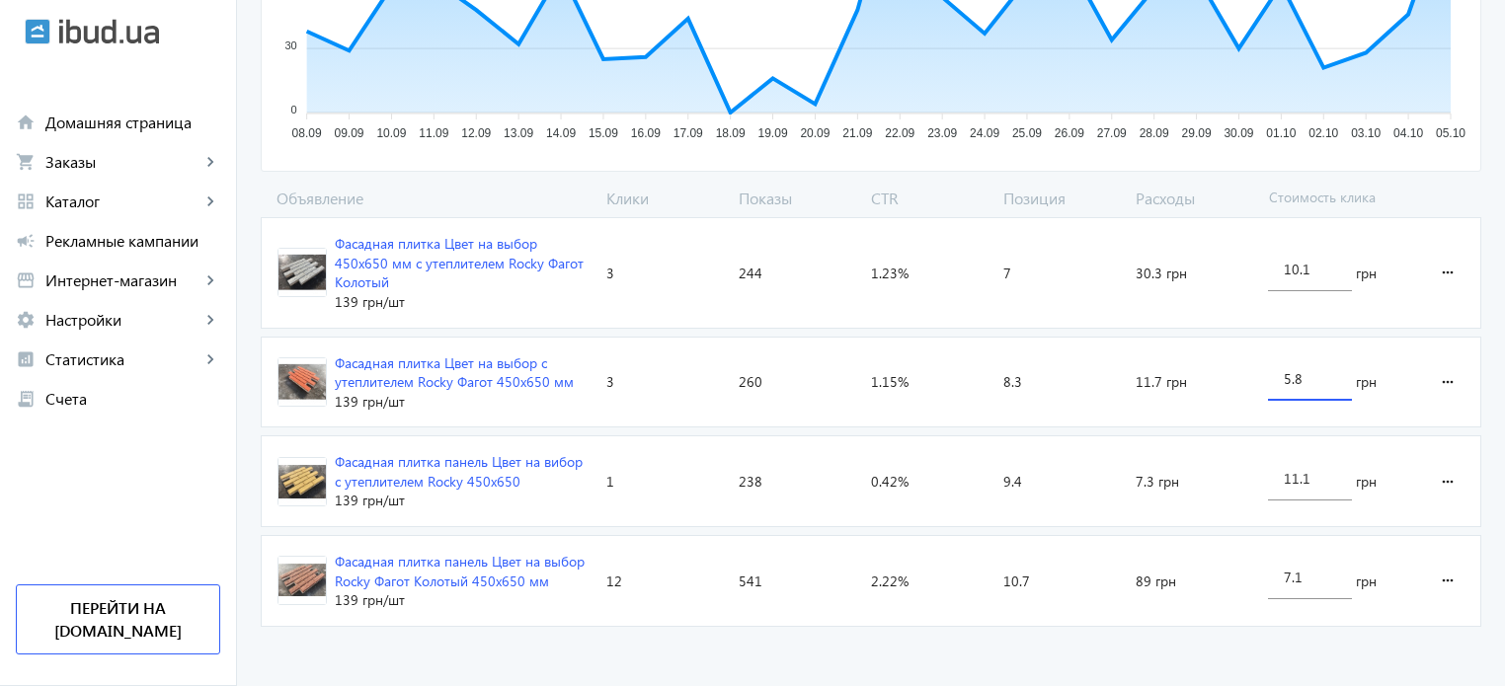
drag, startPoint x: 1291, startPoint y: 376, endPoint x: 1273, endPoint y: 376, distance: 17.8
click at [1273, 376] on div "5.8" at bounding box center [1310, 373] width 84 height 55
click at [1284, 385] on div "5.8" at bounding box center [1310, 373] width 52 height 55
drag, startPoint x: 1291, startPoint y: 374, endPoint x: 1268, endPoint y: 374, distance: 22.7
click at [1268, 374] on div "5.8" at bounding box center [1310, 373] width 84 height 55
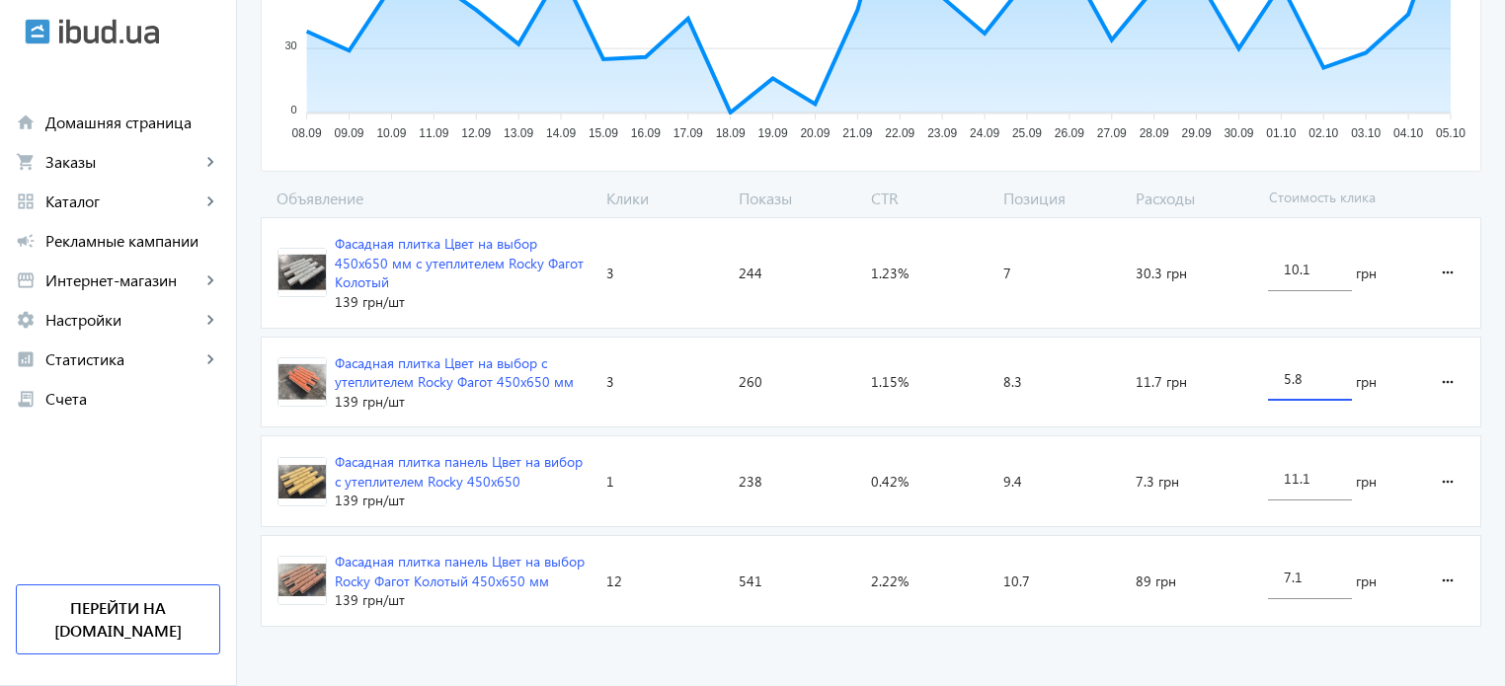
click at [1284, 382] on input "5.8" at bounding box center [1310, 378] width 52 height 19
click at [1279, 381] on div "5.8" at bounding box center [1310, 373] width 84 height 55
drag, startPoint x: 1296, startPoint y: 382, endPoint x: 1308, endPoint y: 380, distance: 12.0
click at [1308, 380] on input "6.8" at bounding box center [1310, 378] width 52 height 19
type input "6.1"
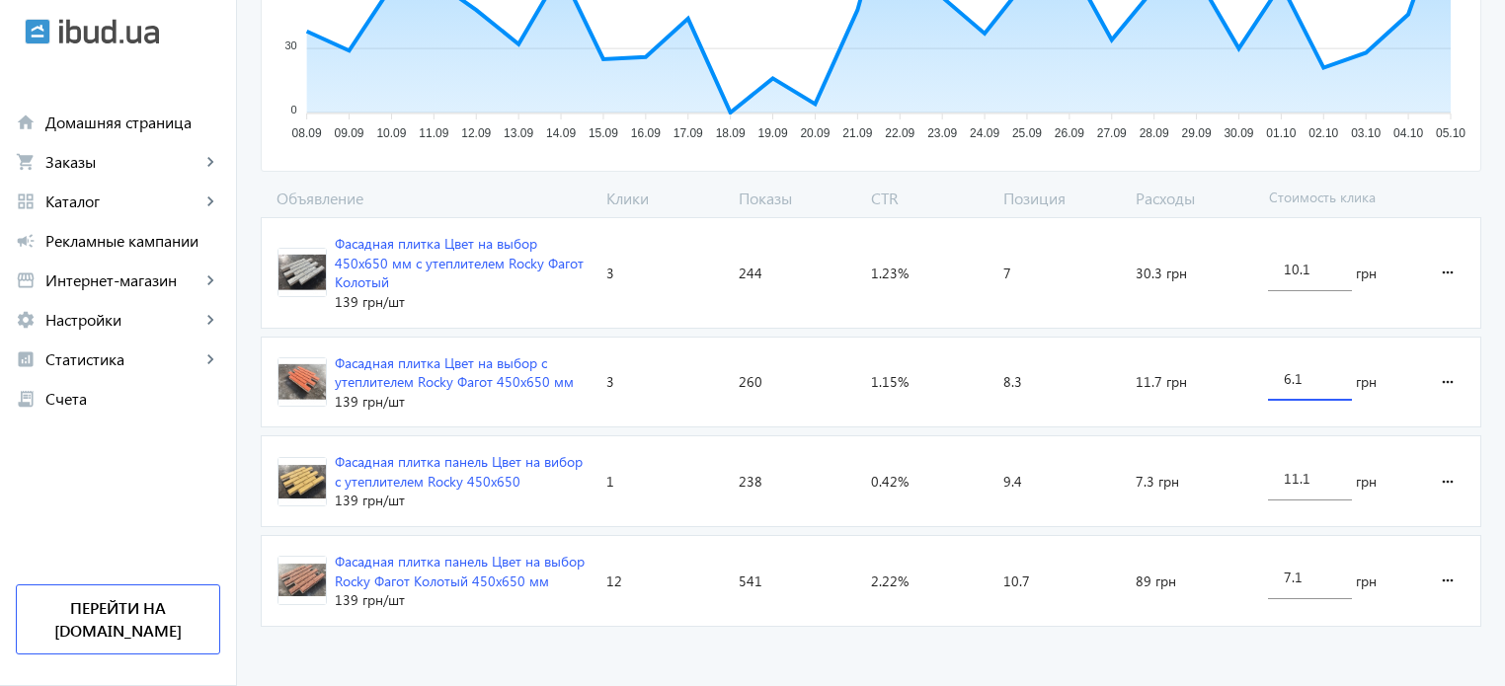
click at [1165, 659] on advertising-catalog "arrow_back Каталоги рекламной кампании Фасадная плитка 19 Клики 1283 Показы 1.4…" at bounding box center [871, 110] width 1268 height 1160
click at [1289, 568] on input "7.1" at bounding box center [1310, 577] width 52 height 19
click at [1278, 561] on div "7.1" at bounding box center [1310, 571] width 84 height 55
click at [1294, 574] on input "6.1" at bounding box center [1310, 577] width 52 height 19
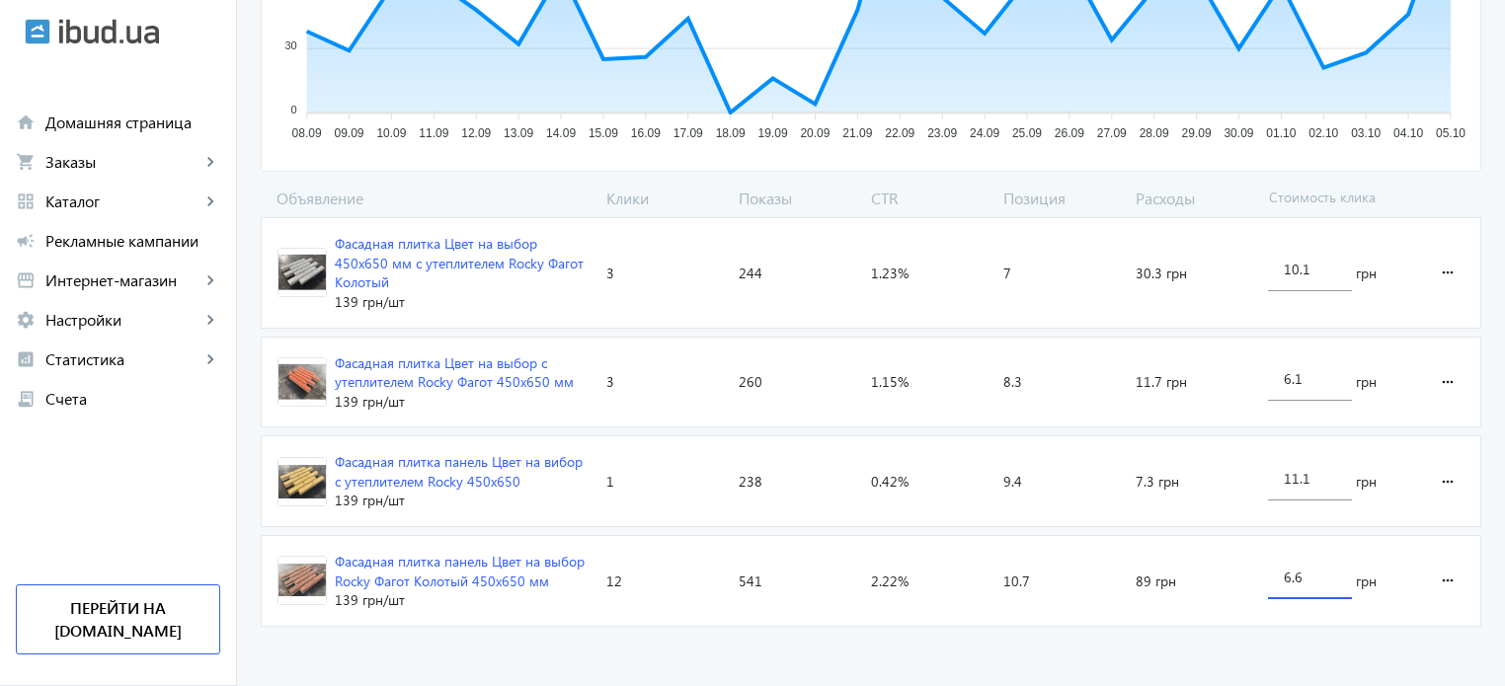
click at [1257, 643] on advertising-catalog "arrow_back Каталоги рекламной кампании Фасадная плитка 19 Клики 1283 Показы 1.4…" at bounding box center [871, 110] width 1268 height 1160
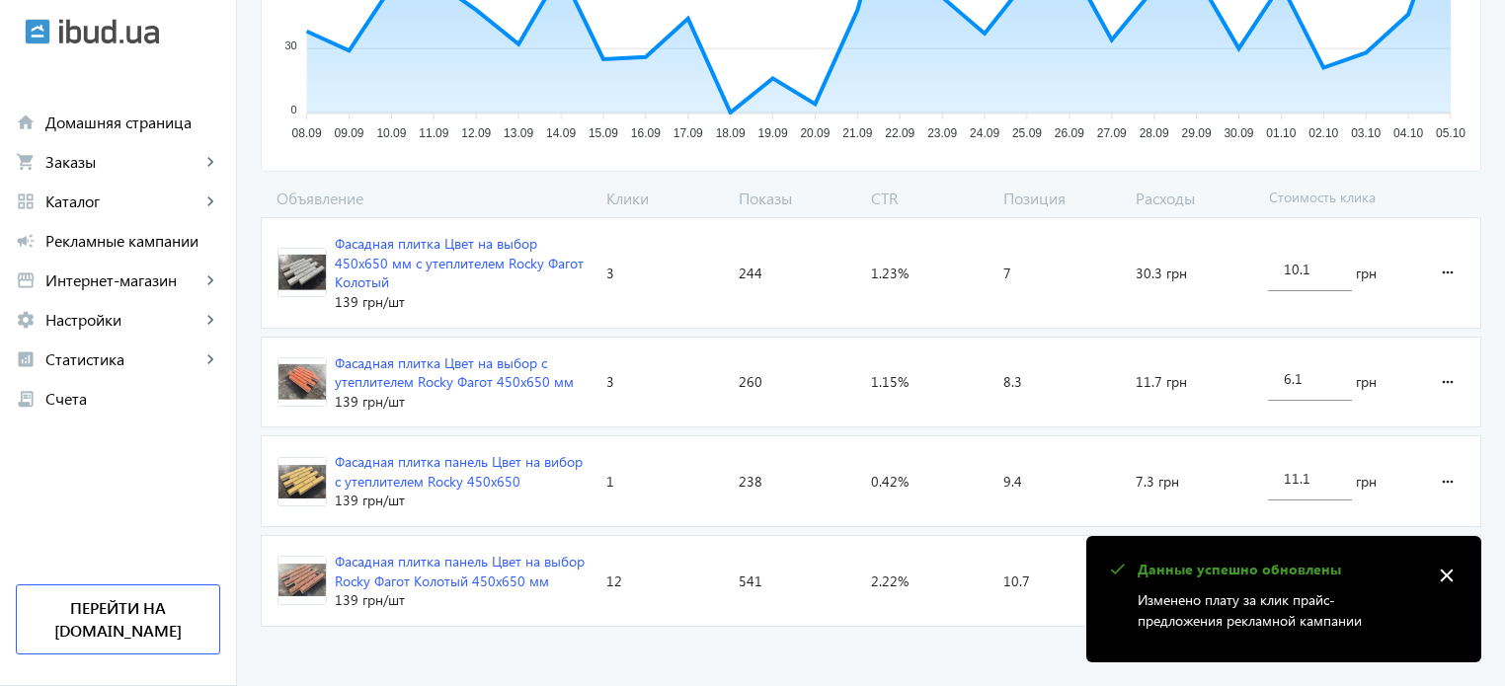
drag, startPoint x: 1445, startPoint y: 570, endPoint x: 1379, endPoint y: 581, distance: 67.1
click at [1444, 567] on mat-icon "close" at bounding box center [1447, 576] width 30 height 30
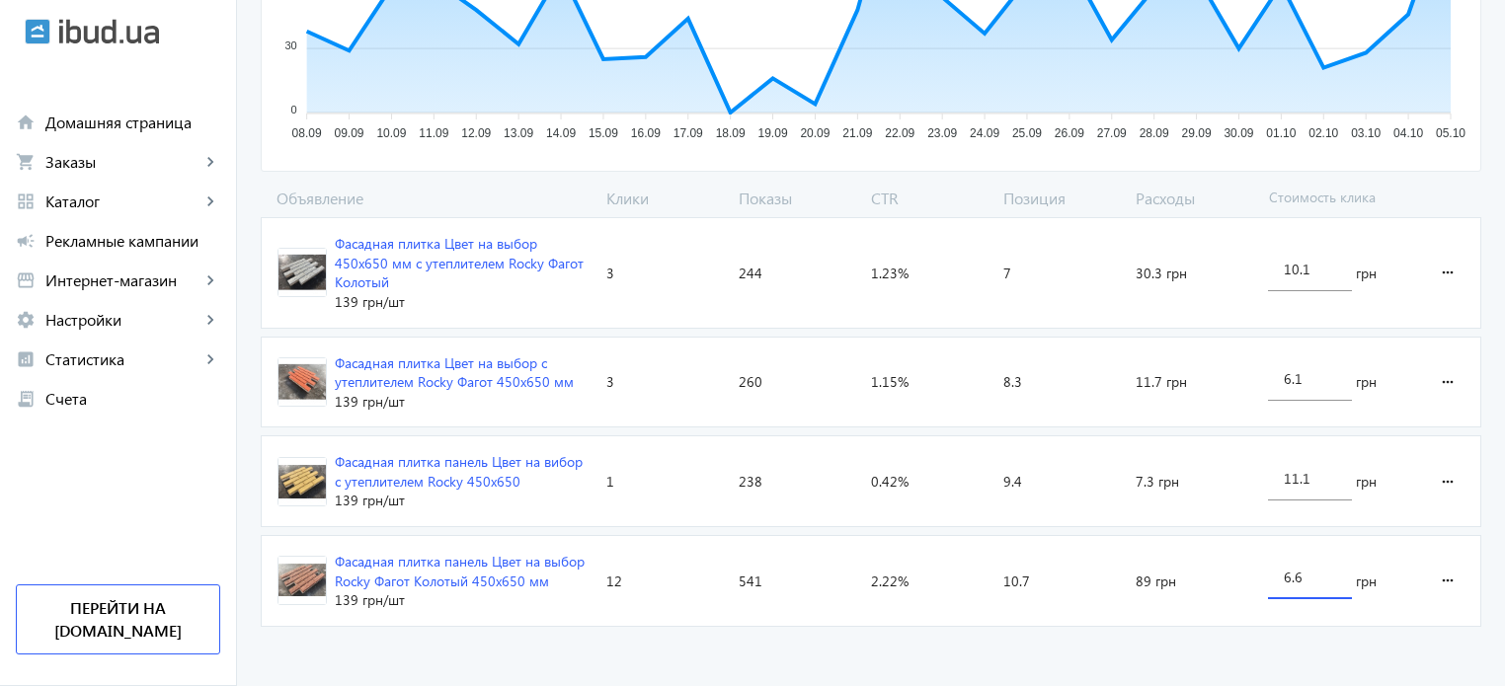
click at [1292, 568] on input "6.6" at bounding box center [1310, 577] width 52 height 19
type input "6.7"
click at [1241, 646] on advertising-catalog "arrow_back Каталоги рекламной кампании Фасадная плитка 19 Клики 1283 Показы 1.4…" at bounding box center [871, 110] width 1268 height 1160
drag, startPoint x: 1310, startPoint y: 378, endPoint x: 1292, endPoint y: 376, distance: 17.9
click at [1292, 376] on input "6.1" at bounding box center [1310, 378] width 52 height 19
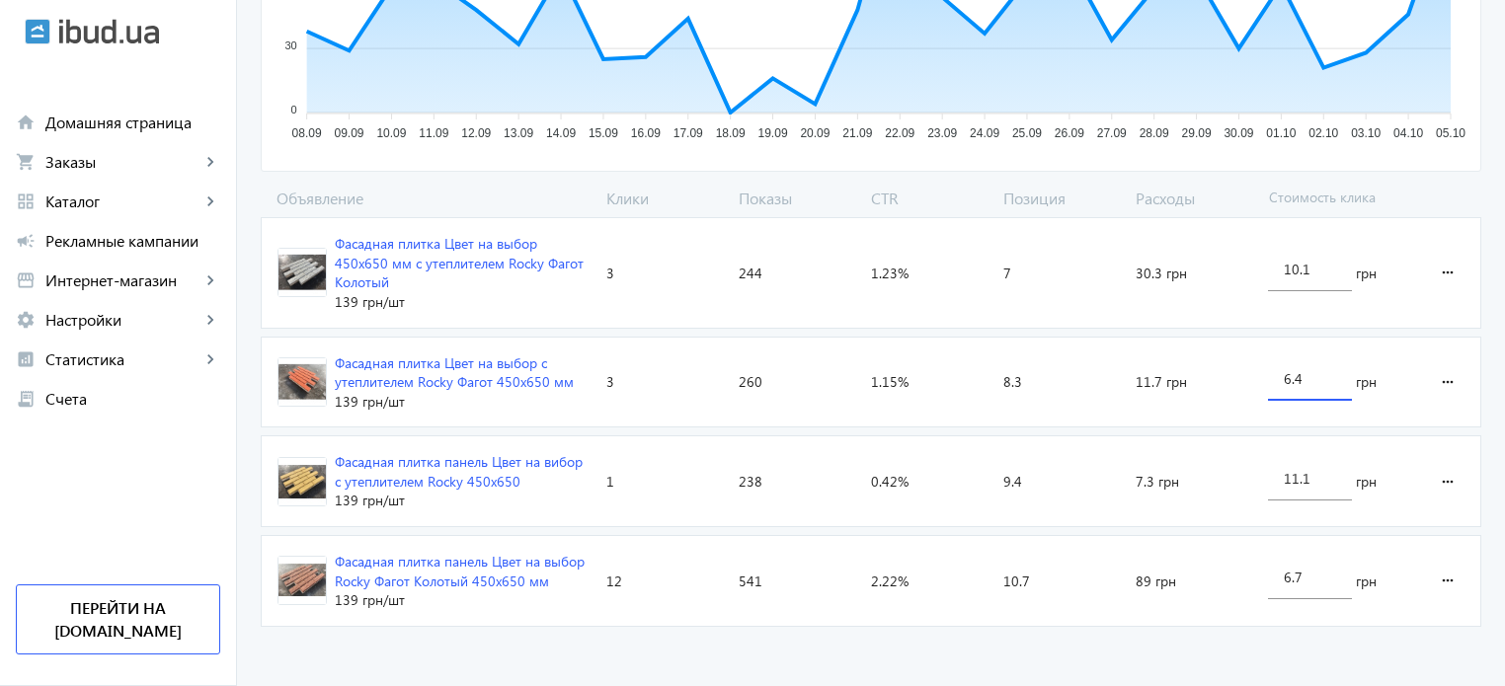
type input "6.4"
click at [1137, 614] on loading-spinner "Объявление Клики Показы CTR Позиция Расходы Стоимость клика Фасадная плитка Цве…" at bounding box center [871, 411] width 1221 height 447
click at [1295, 568] on input "6.7" at bounding box center [1310, 577] width 52 height 19
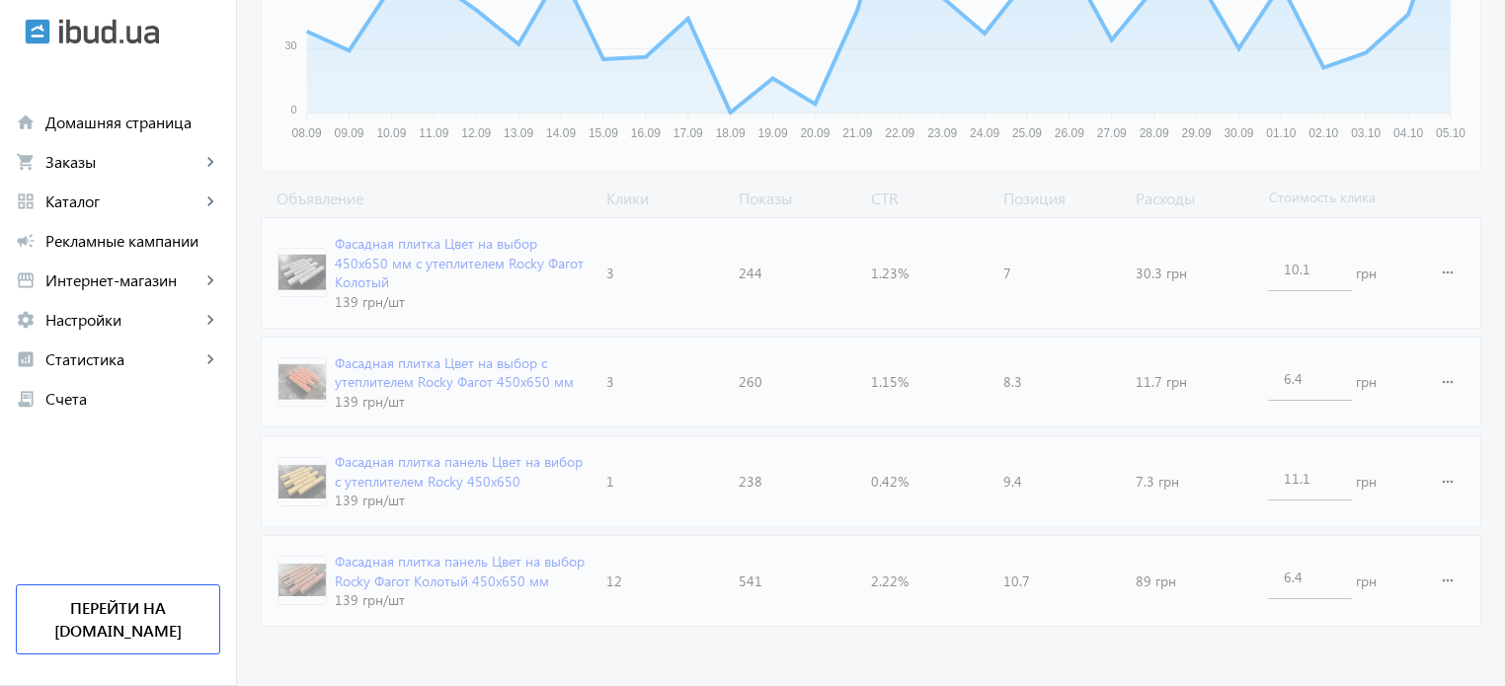
drag, startPoint x: 1163, startPoint y: 671, endPoint x: 1136, endPoint y: 682, distance: 30.1
click at [1161, 668] on advertising-catalog "arrow_back Каталоги рекламной кампании Фасадная плитка 19 Клики 1283 Показы 1.4…" at bounding box center [871, 110] width 1268 height 1160
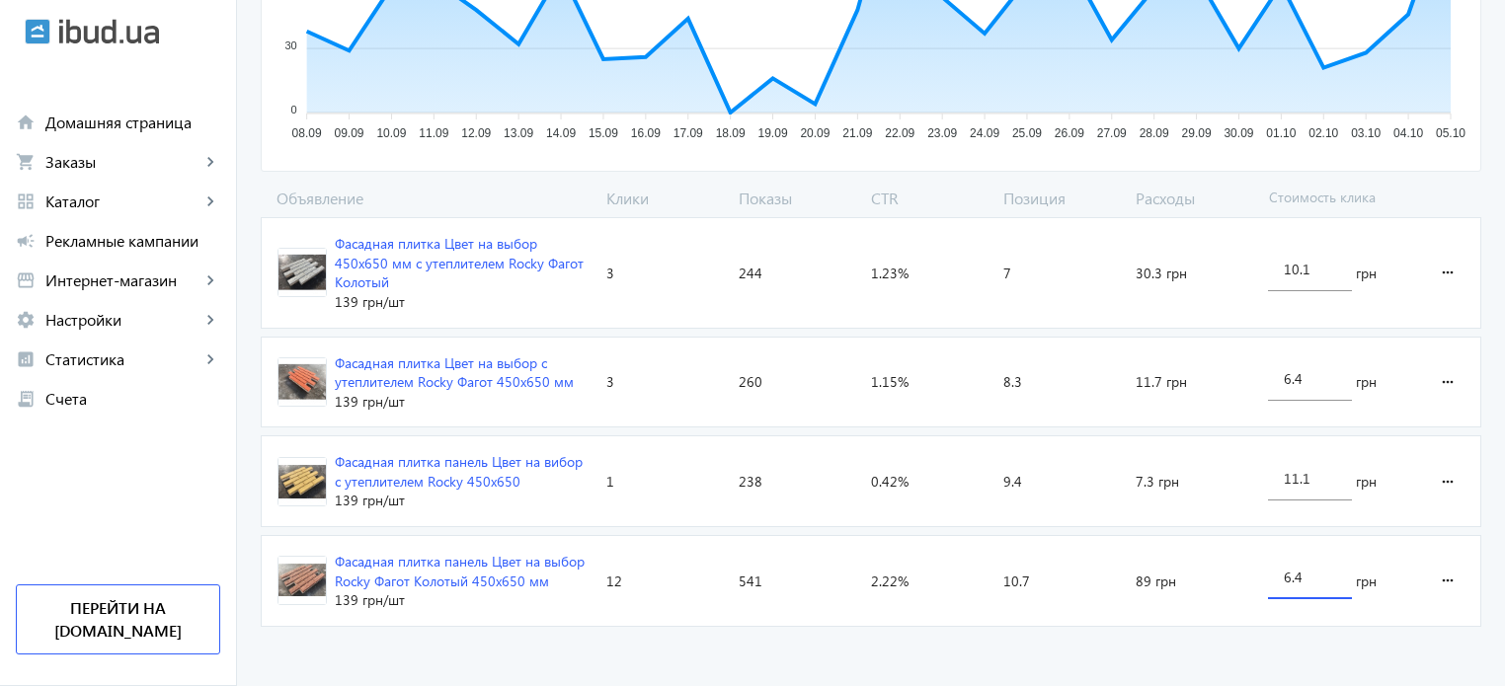
drag, startPoint x: 1300, startPoint y: 576, endPoint x: 1292, endPoint y: 569, distance: 10.5
click at [1292, 569] on input "6.4" at bounding box center [1310, 577] width 52 height 19
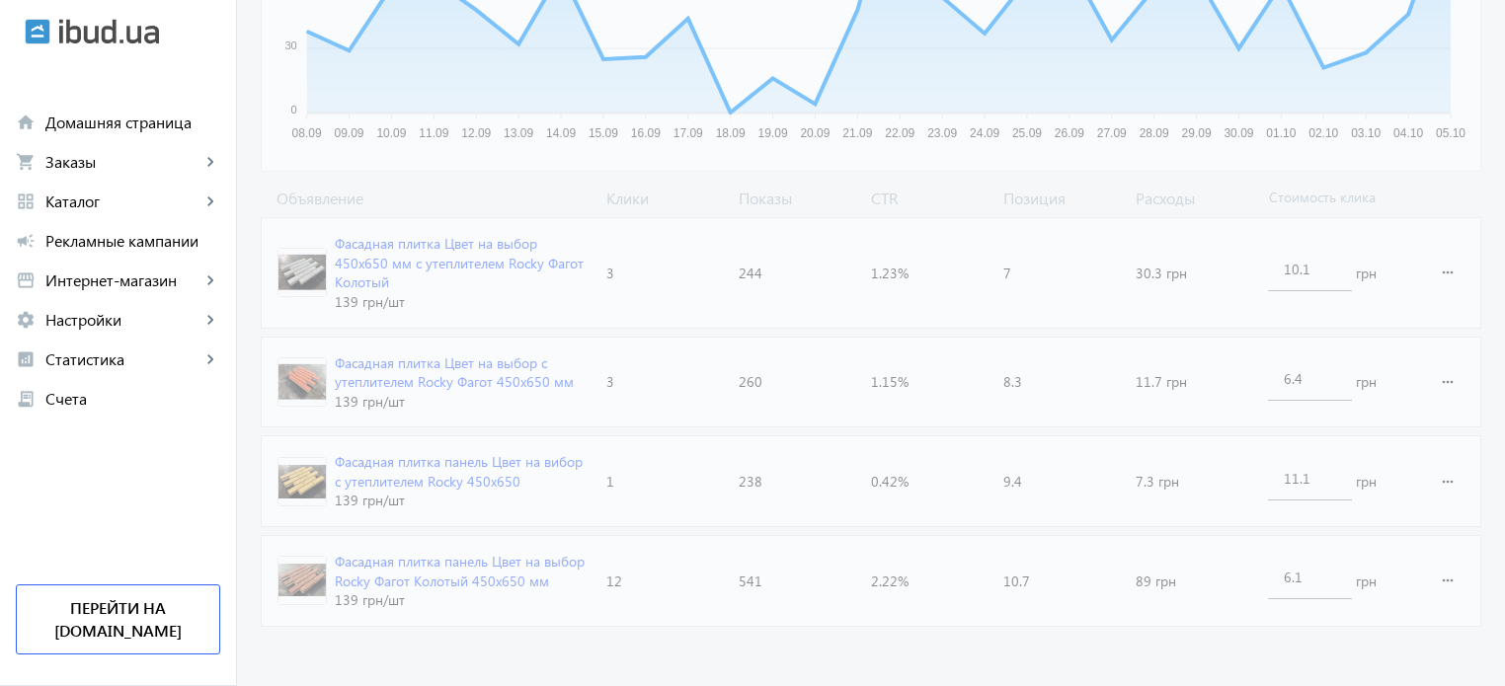
click at [1047, 649] on advertising-catalog "arrow_back Каталоги рекламной кампании Фасадная плитка 19 Клики 1283 Показы 1.4…" at bounding box center [871, 110] width 1268 height 1160
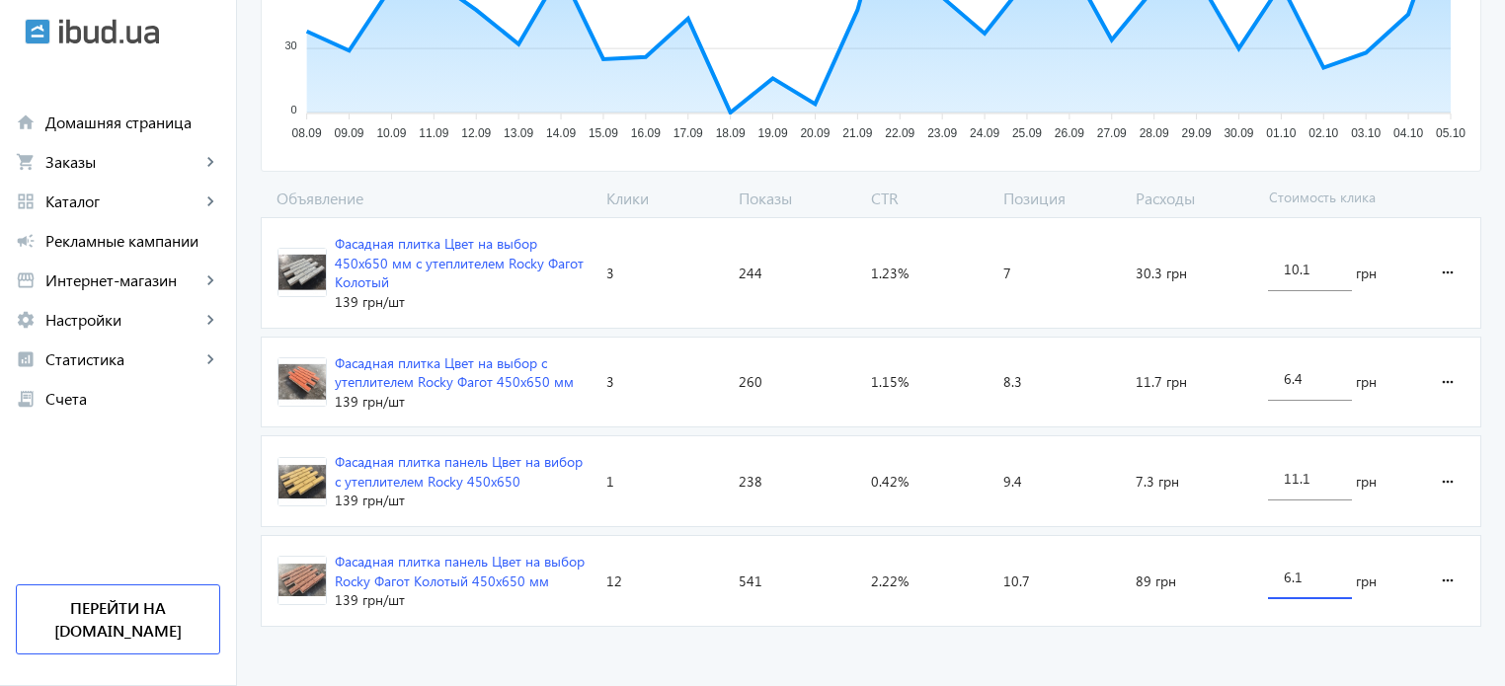
drag, startPoint x: 1289, startPoint y: 577, endPoint x: 1249, endPoint y: 565, distance: 41.2
click at [1249, 565] on section "Фасадная плитка панель Цвет на выбор Rocky Фагот Колотый 450х650 мм 139 грн /шт…" at bounding box center [871, 581] width 1221 height 92
drag, startPoint x: 1302, startPoint y: 572, endPoint x: 1292, endPoint y: 568, distance: 10.6
click at [1292, 568] on input "5.1" at bounding box center [1310, 577] width 52 height 19
click at [1223, 631] on advertising-catalog "arrow_back Каталоги рекламной кампании Фасадная плитка 19 Клики 1283 Показы 1.4…" at bounding box center [871, 110] width 1268 height 1160
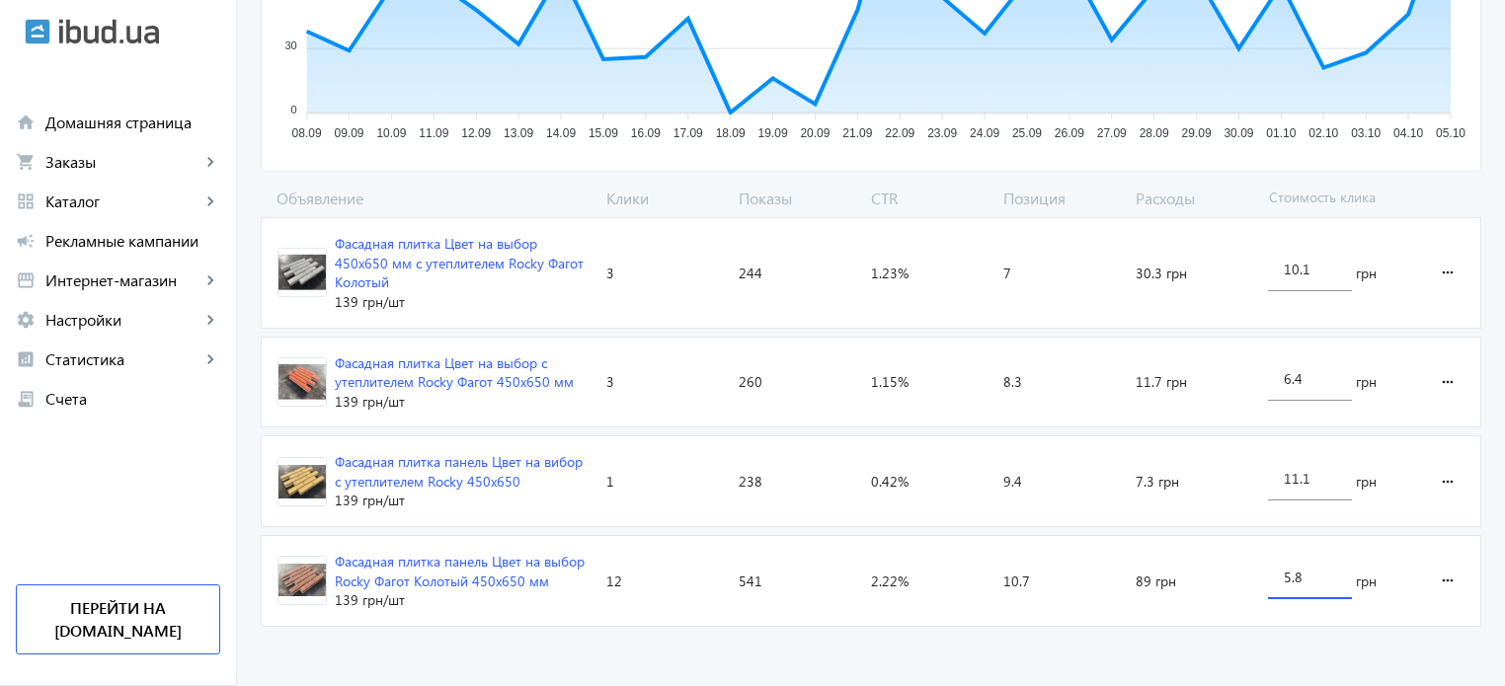
click at [1292, 568] on input "5.8" at bounding box center [1310, 577] width 52 height 19
click at [1050, 666] on advertising-catalog "arrow_back Каталоги рекламной кампании Фасадная плитка 19 Клики 1283 Показы 1.4…" at bounding box center [871, 110] width 1268 height 1160
click at [1288, 571] on input "5.3" at bounding box center [1310, 577] width 52 height 19
click at [1290, 571] on input "5.3" at bounding box center [1310, 577] width 52 height 19
click at [1293, 570] on input "5.3" at bounding box center [1310, 577] width 52 height 19
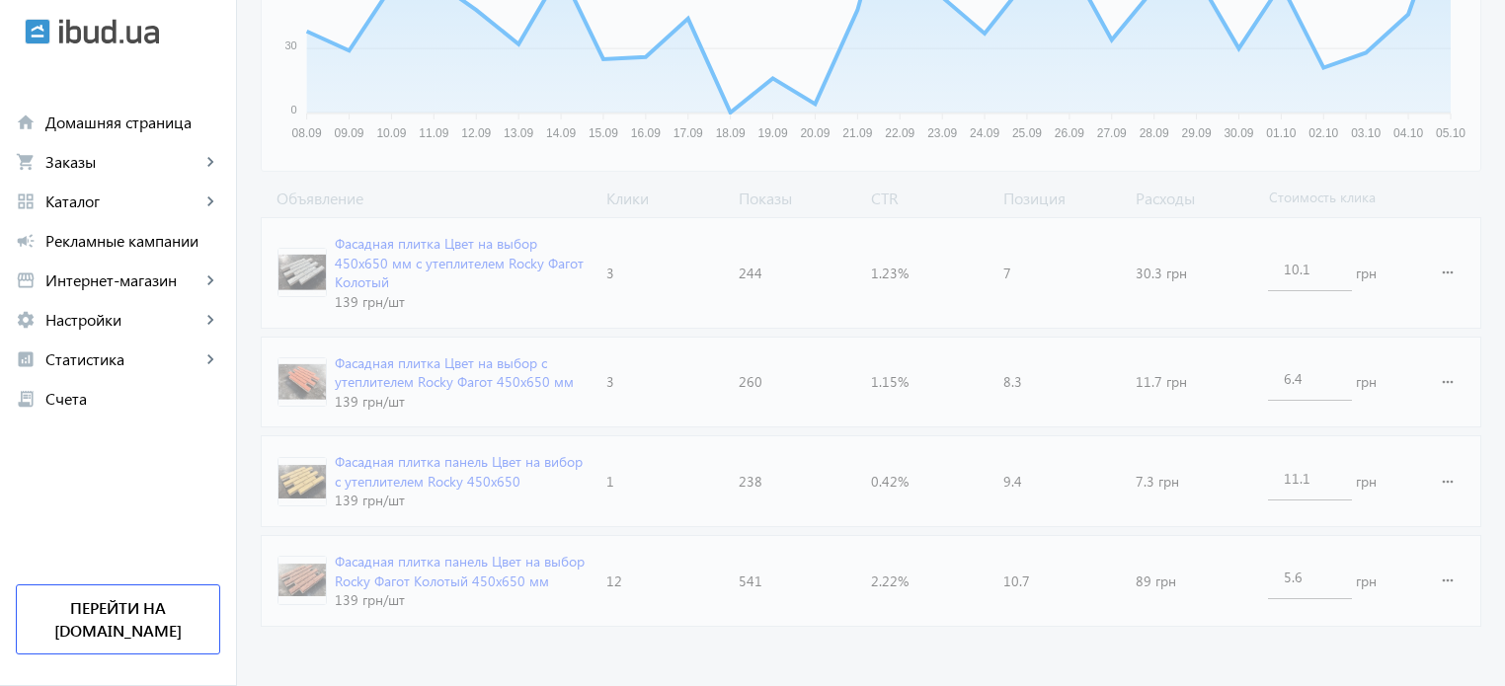
click at [1182, 638] on advertising-catalog "arrow_back Каталоги рекламной кампании Фасадная плитка 19 Клики 1283 Показы 1.4…" at bounding box center [871, 110] width 1268 height 1160
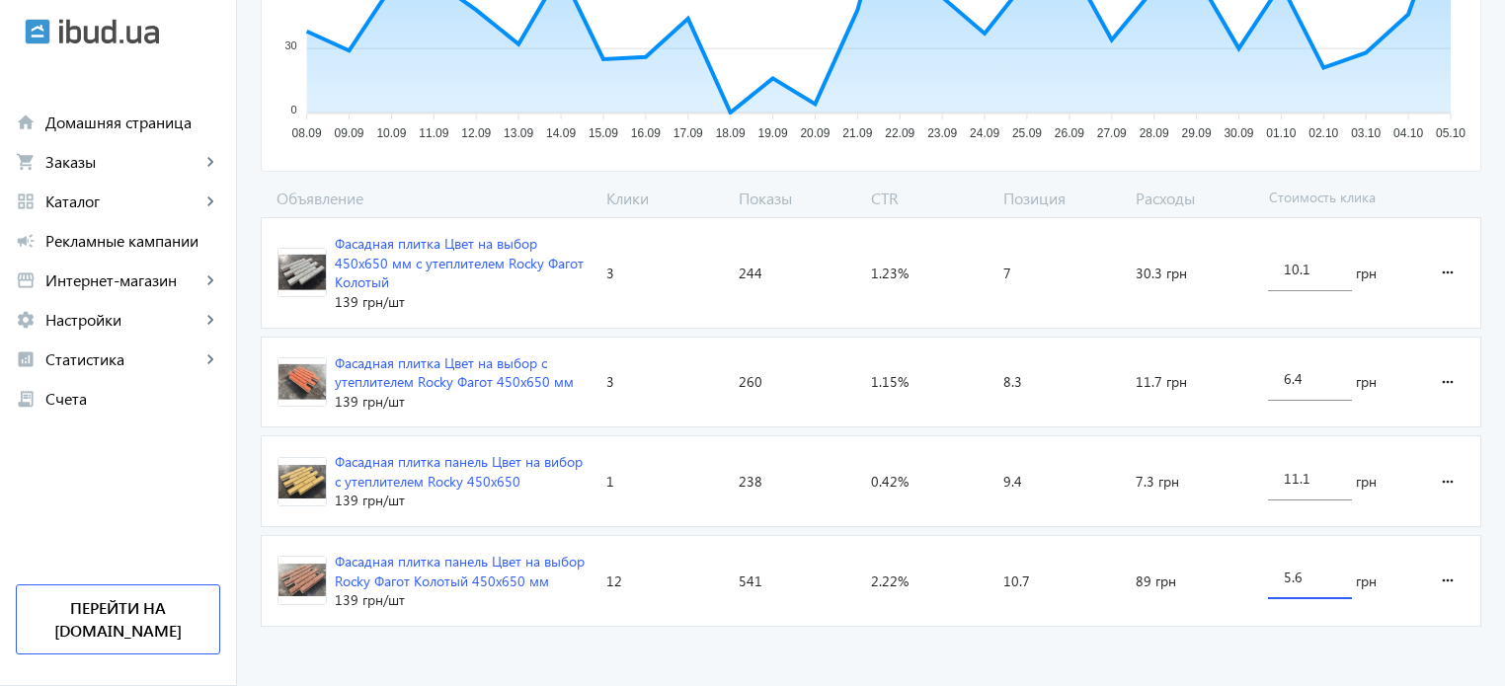
click at [1296, 579] on input "5.6" at bounding box center [1310, 577] width 52 height 19
type input "5.7"
click at [1134, 648] on advertising-catalog "arrow_back Каталоги рекламной кампании Фасадная плитка 19 Клики 1283 Показы 1.4…" at bounding box center [871, 110] width 1268 height 1160
